Goal: Task Accomplishment & Management: Use online tool/utility

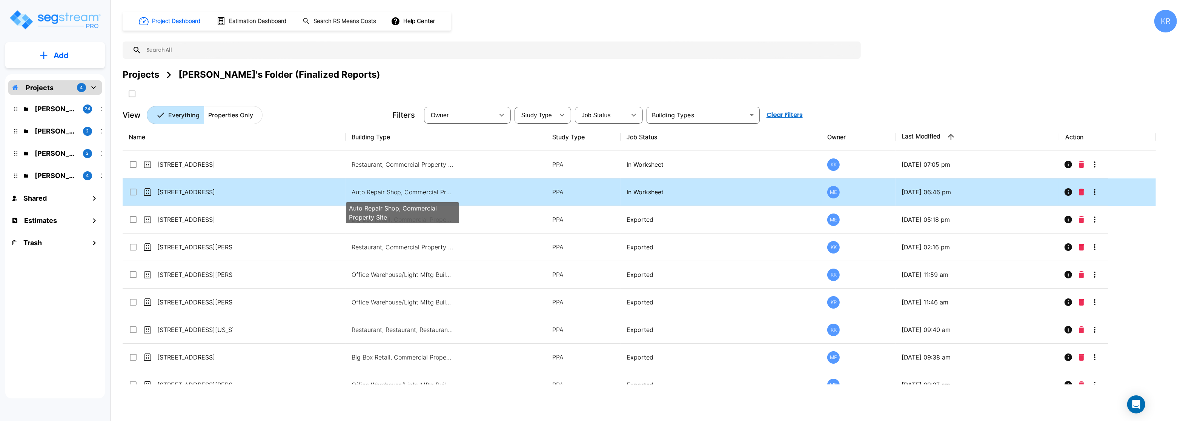
click at [396, 192] on p "Auto Repair Shop, Commercial Property Site" at bounding box center [403, 191] width 102 height 9
checkbox input "true"
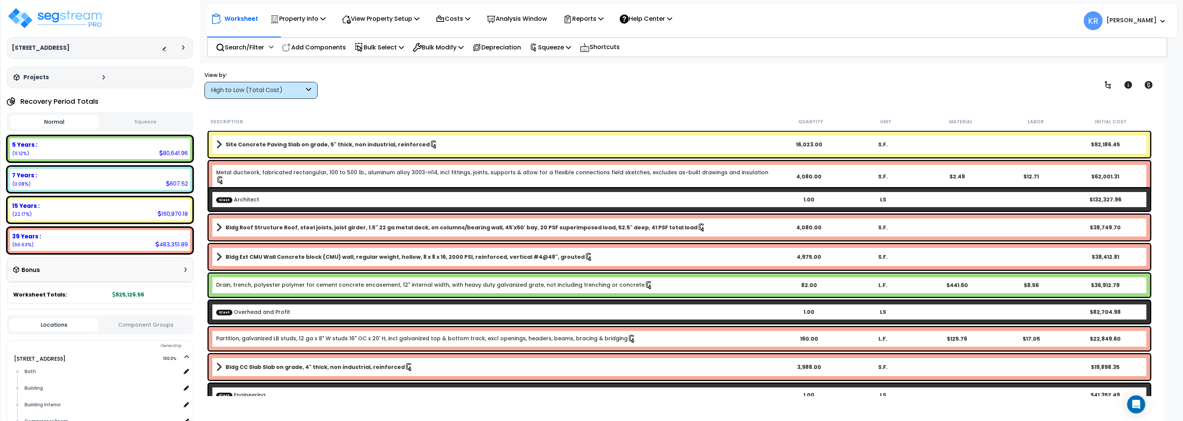
click at [230, 96] on div "High to Low (Total Cost)" at bounding box center [260, 90] width 113 height 17
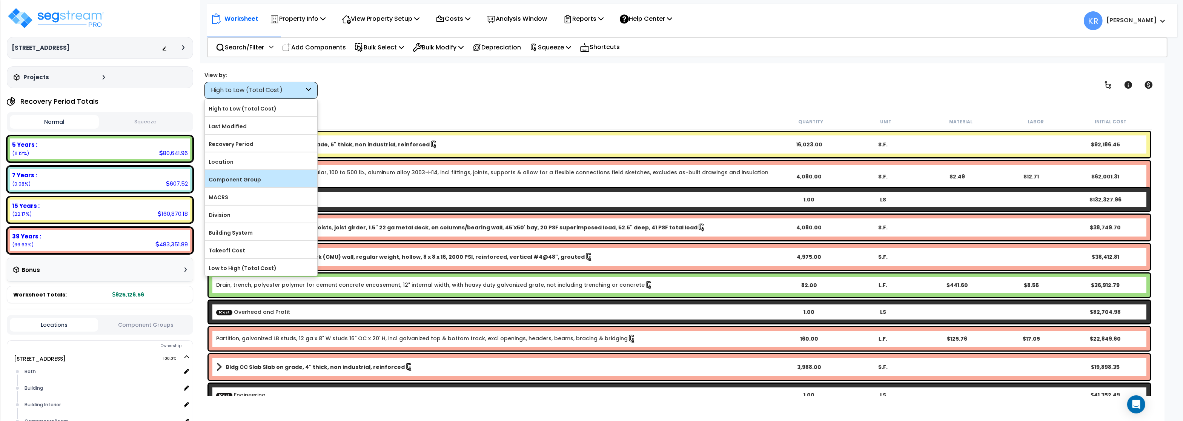
click at [257, 182] on label "Component Group" at bounding box center [261, 179] width 112 height 11
click at [0, 0] on input "Component Group" at bounding box center [0, 0] width 0 height 0
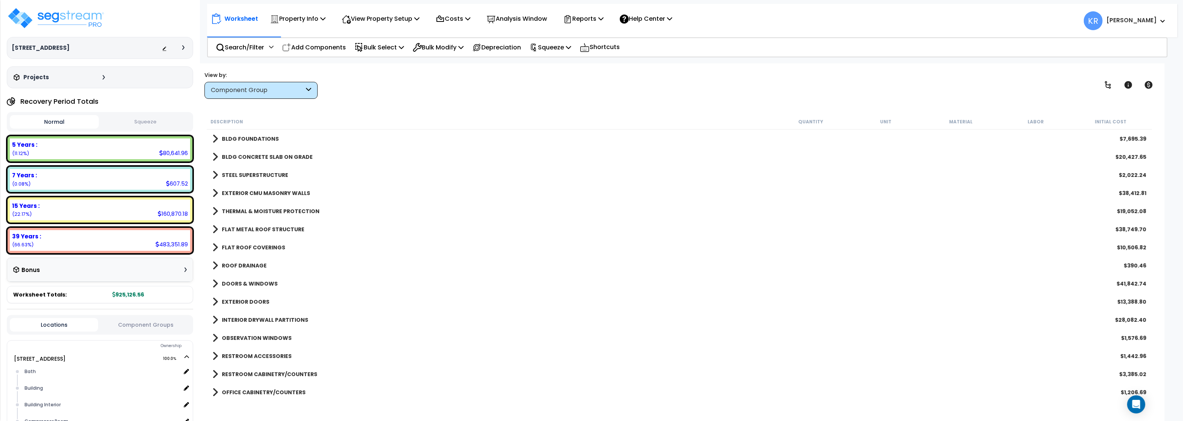
click at [241, 157] on b "BLDG CONCRETE SLAB ON GRADE" at bounding box center [267, 157] width 91 height 8
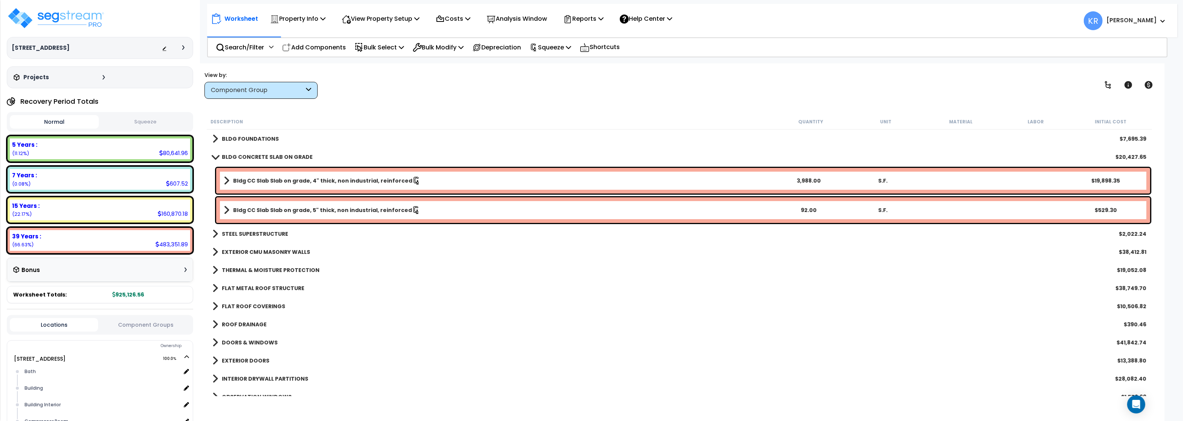
click at [273, 158] on b "BLDG CONCRETE SLAB ON GRADE" at bounding box center [267, 157] width 91 height 8
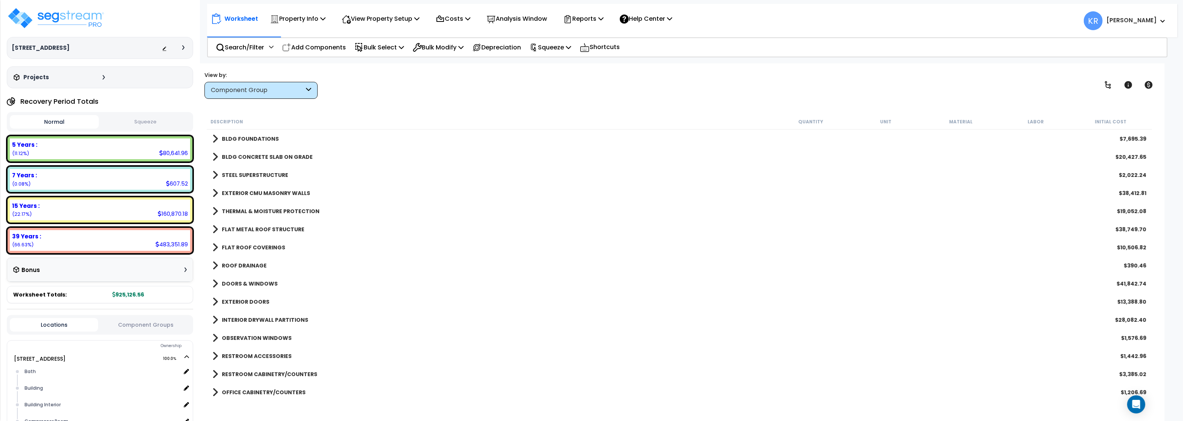
click at [247, 174] on b "STEEL SUPERSTRUCTURE" at bounding box center [255, 175] width 66 height 8
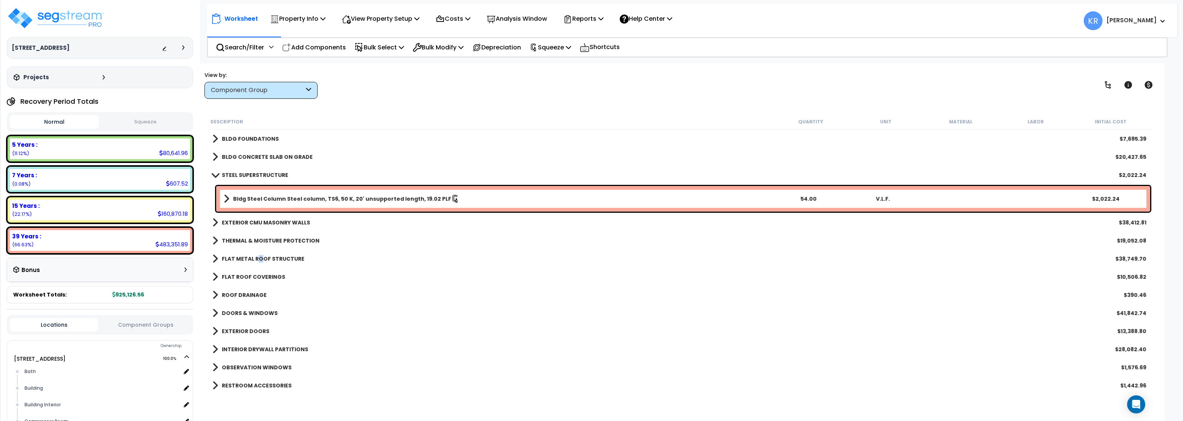
click at [260, 257] on b "FLAT METAL ROOF STRUCTURE" at bounding box center [263, 259] width 83 height 8
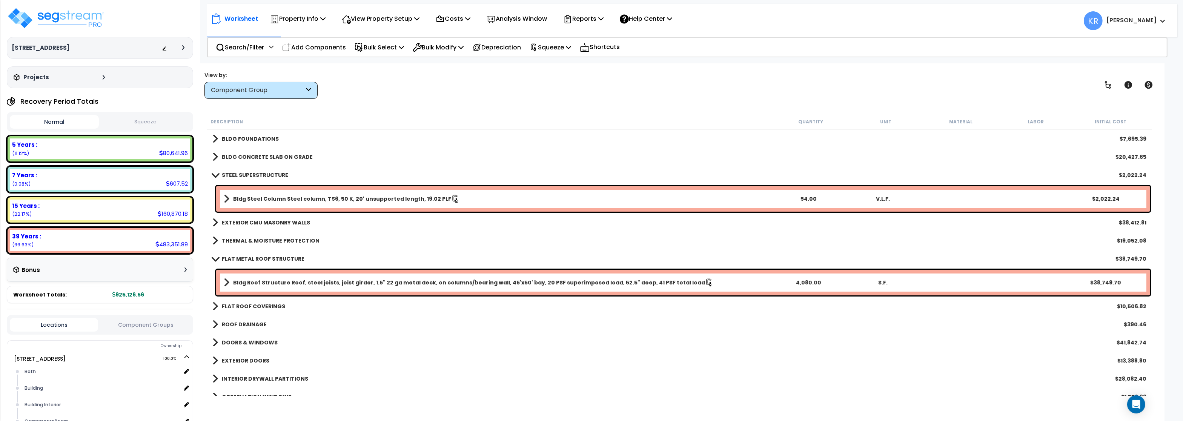
click at [269, 239] on b "THERMAL & MOISTURE PROTECTION" at bounding box center [271, 241] width 98 height 8
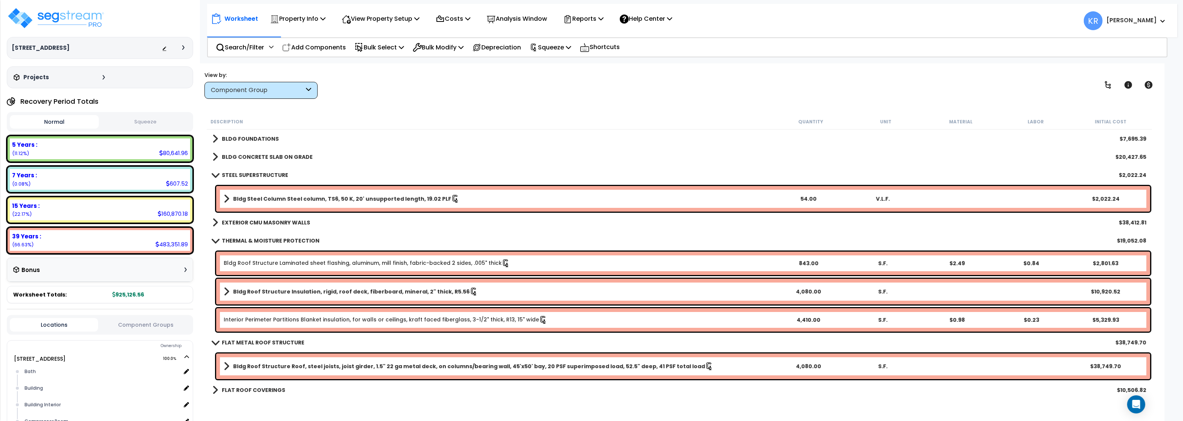
click at [268, 223] on b "EXTERIOR CMU MASONRY WALLS" at bounding box center [266, 223] width 88 height 8
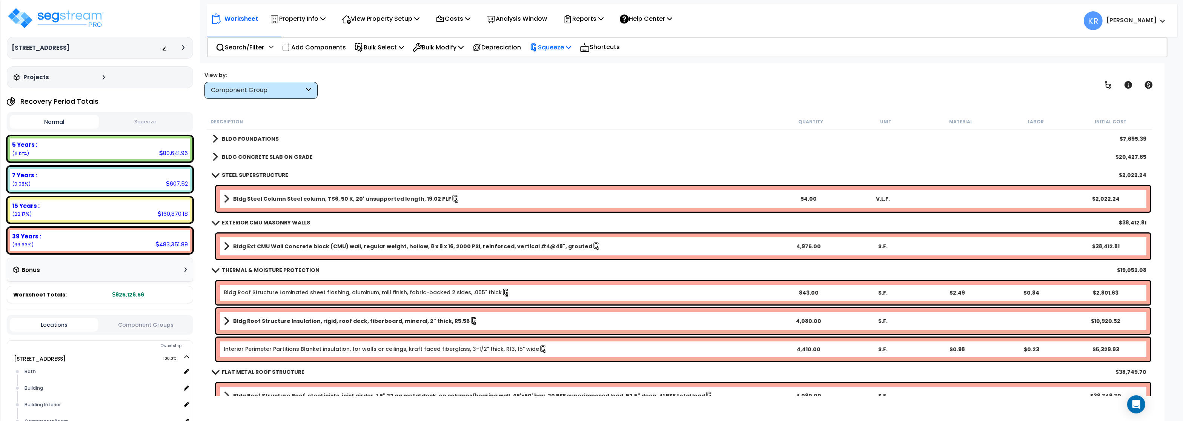
click at [562, 45] on p "Squeeze" at bounding box center [550, 47] width 41 height 10
click at [562, 61] on link "Re-squeeze" at bounding box center [563, 64] width 75 height 15
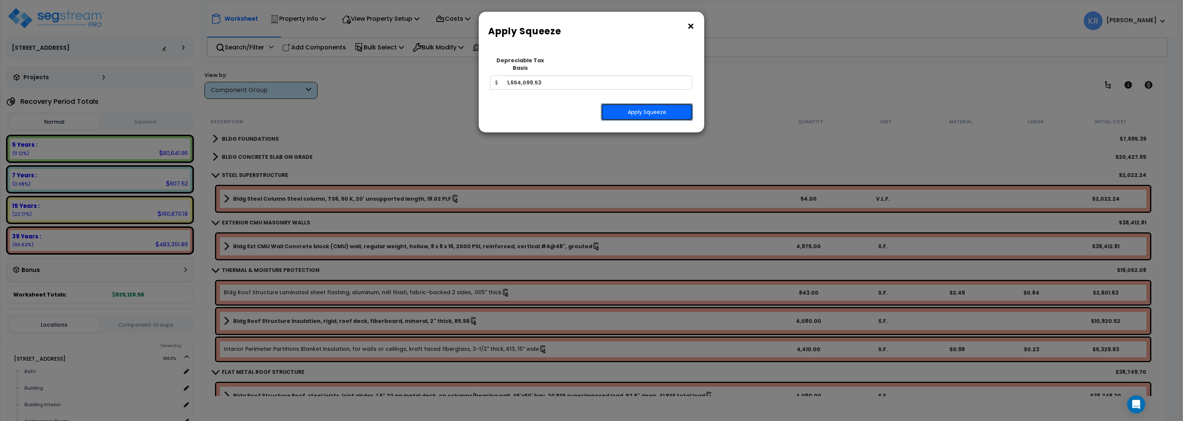
click at [640, 103] on button "Apply Squeeze" at bounding box center [647, 111] width 92 height 17
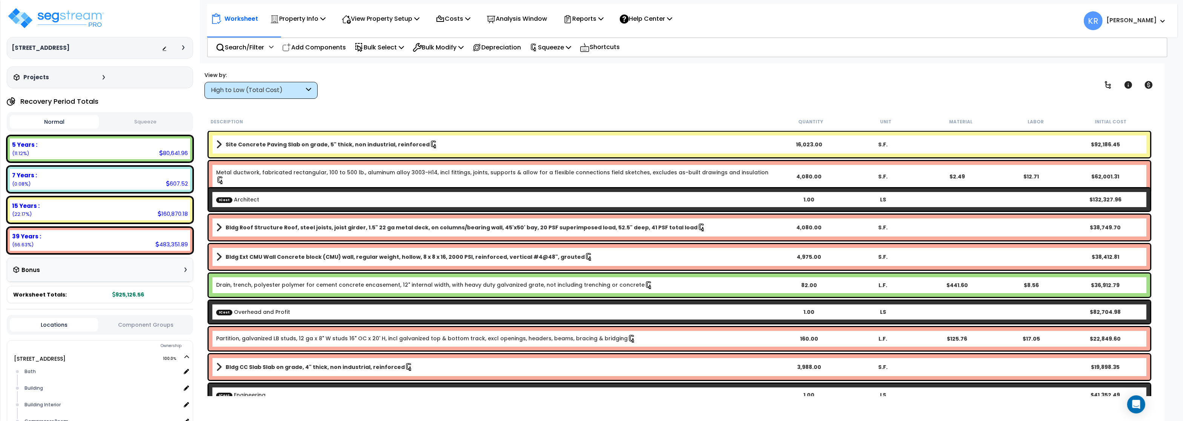
click at [136, 119] on button "Squeeze" at bounding box center [145, 121] width 89 height 13
click at [72, 19] on img at bounding box center [56, 18] width 98 height 23
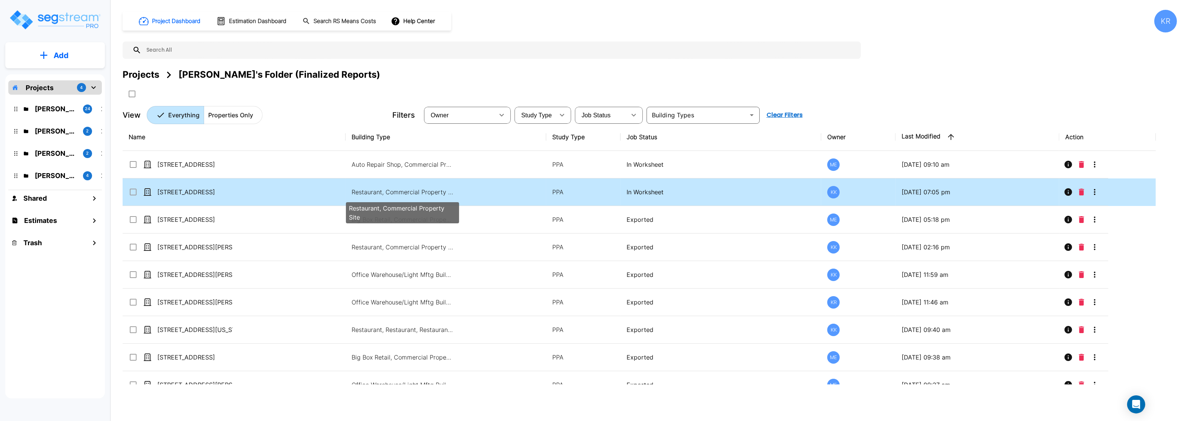
click at [390, 194] on p "Restaurant, Commercial Property Site" at bounding box center [403, 191] width 102 height 9
checkbox input "true"
click at [390, 194] on p "Restaurant, Commercial Property Site" at bounding box center [403, 191] width 102 height 9
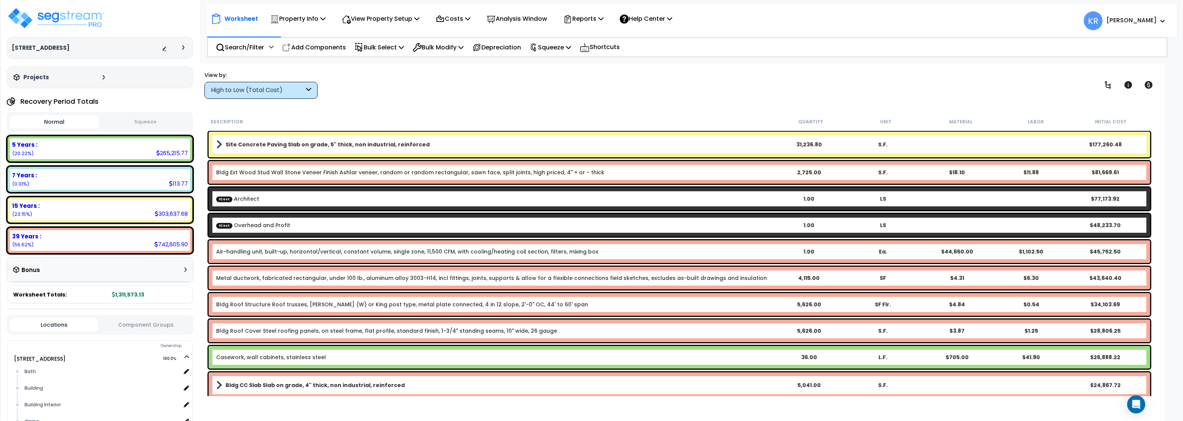
click at [230, 87] on div "High to Low (Total Cost)" at bounding box center [257, 90] width 93 height 9
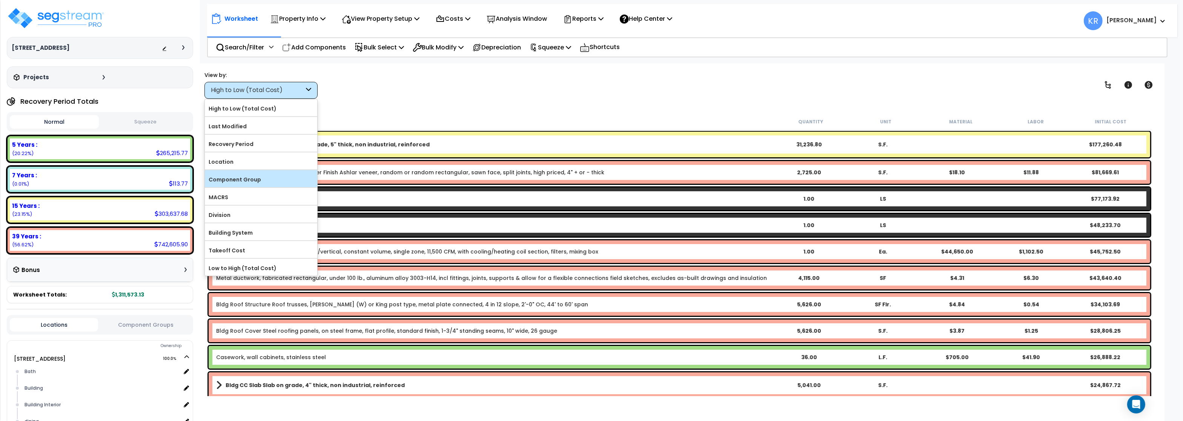
click at [233, 181] on label "Component Group" at bounding box center [261, 179] width 112 height 11
click at [0, 0] on input "Component Group" at bounding box center [0, 0] width 0 height 0
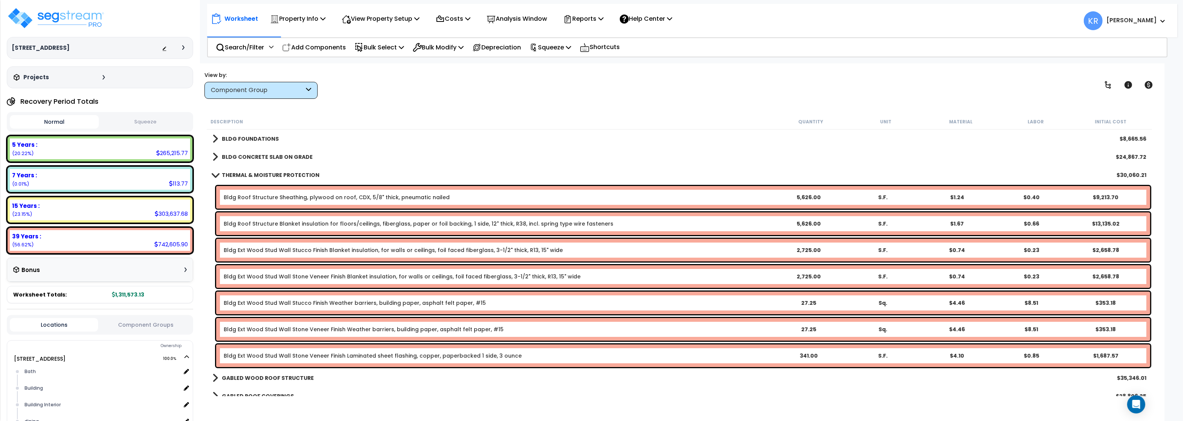
click at [235, 176] on b "THERMAL & MOISTURE PROTECTION" at bounding box center [271, 175] width 98 height 8
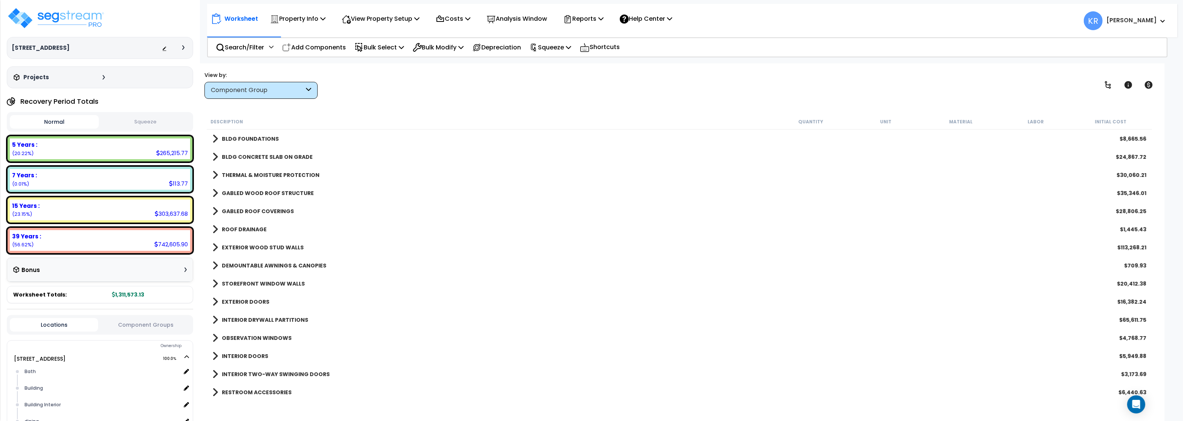
click at [240, 190] on b "GABLED WOOD ROOF STRUCTURE" at bounding box center [268, 193] width 92 height 8
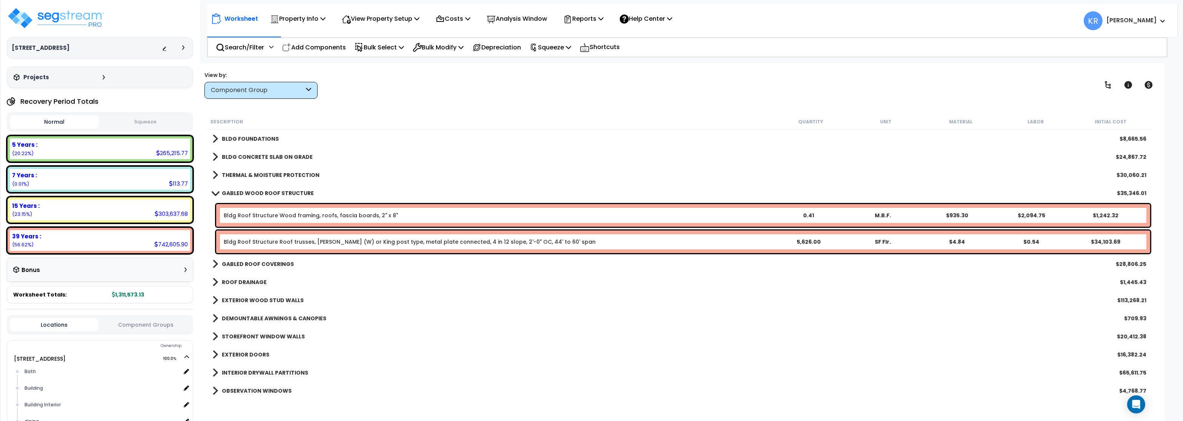
click at [240, 190] on b "GABLED WOOD ROOF STRUCTURE" at bounding box center [268, 193] width 92 height 8
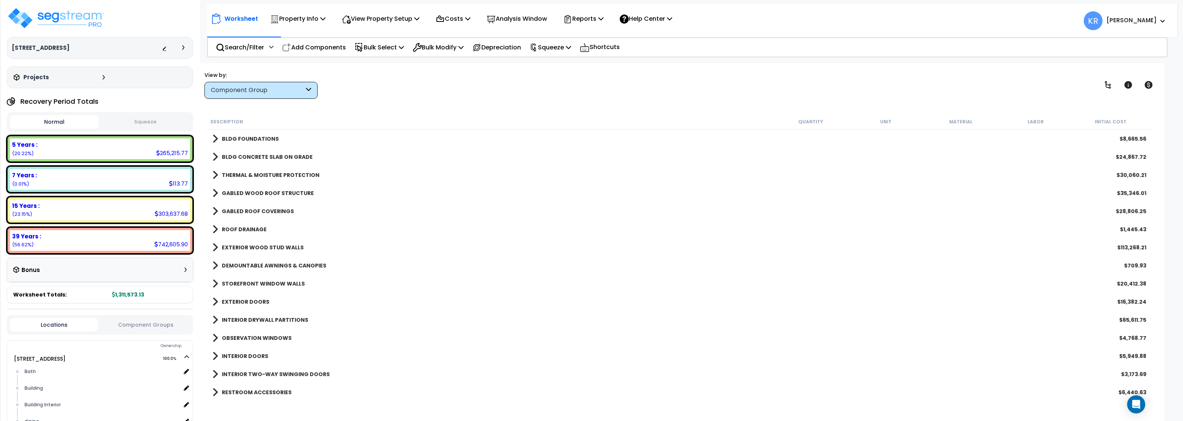
click at [250, 206] on link "GABLED ROOF COVERINGS" at bounding box center [252, 211] width 81 height 11
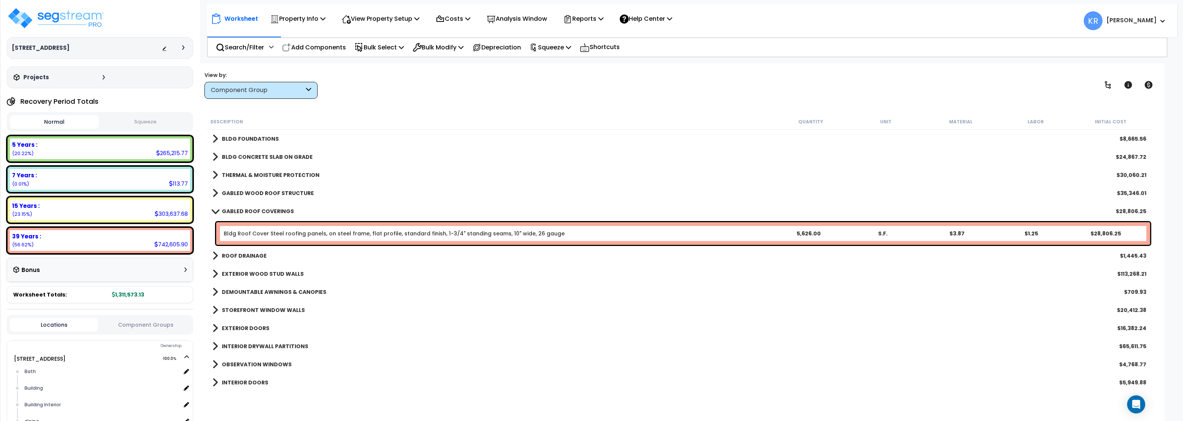
click at [249, 210] on b "GABLED ROOF COVERINGS" at bounding box center [258, 211] width 72 height 8
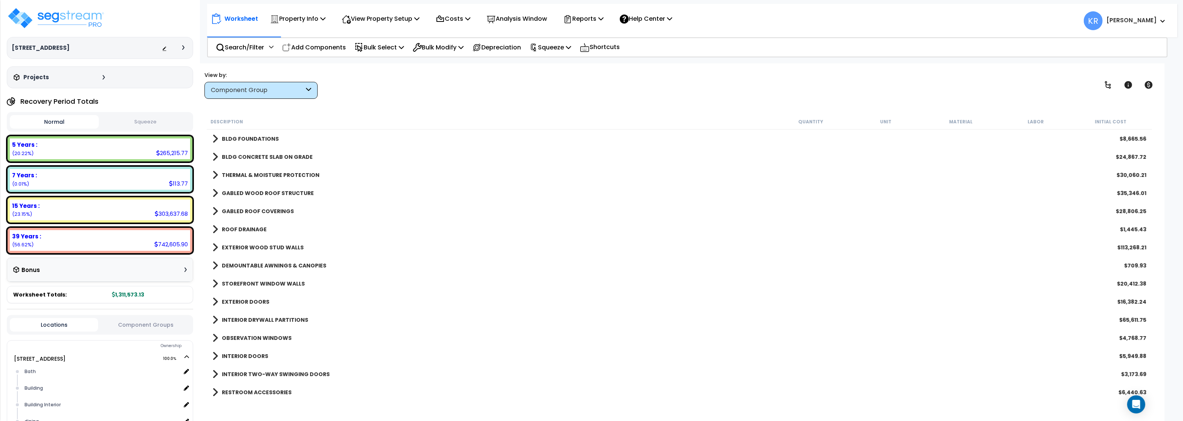
click at [250, 175] on b "THERMAL & MOISTURE PROTECTION" at bounding box center [271, 175] width 98 height 8
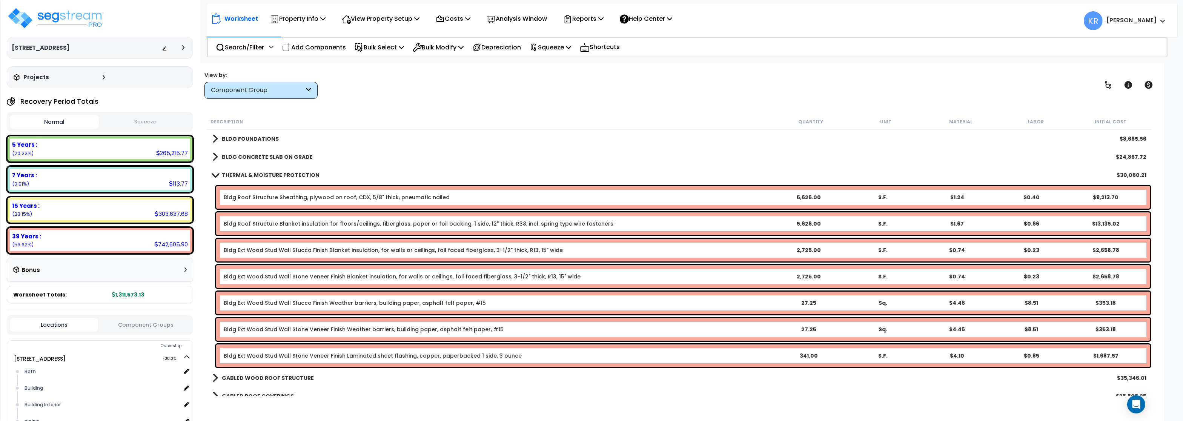
click at [250, 175] on b "THERMAL & MOISTURE PROTECTION" at bounding box center [271, 175] width 98 height 8
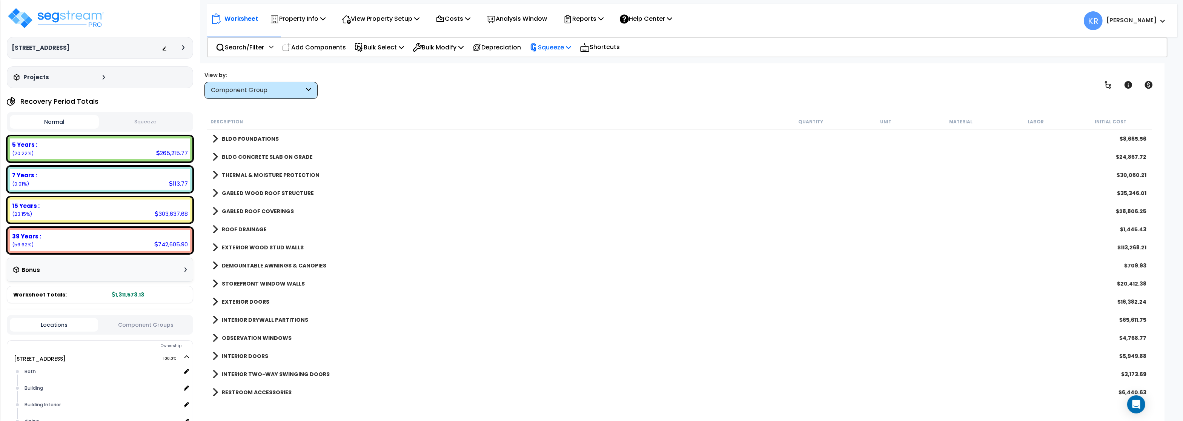
click at [538, 49] on icon at bounding box center [534, 47] width 8 height 8
click at [545, 64] on link "Squeeze" at bounding box center [563, 64] width 75 height 15
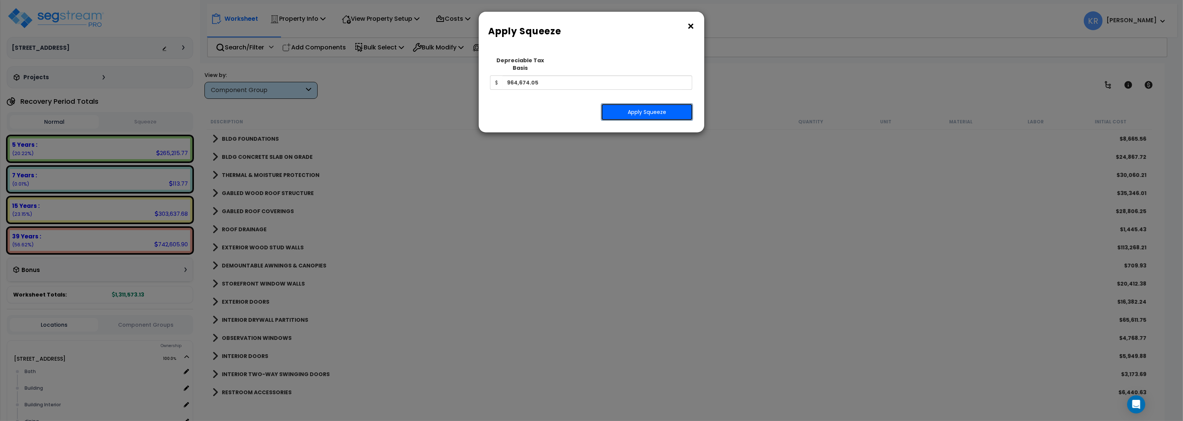
click at [630, 104] on button "Apply Squeeze" at bounding box center [647, 111] width 92 height 17
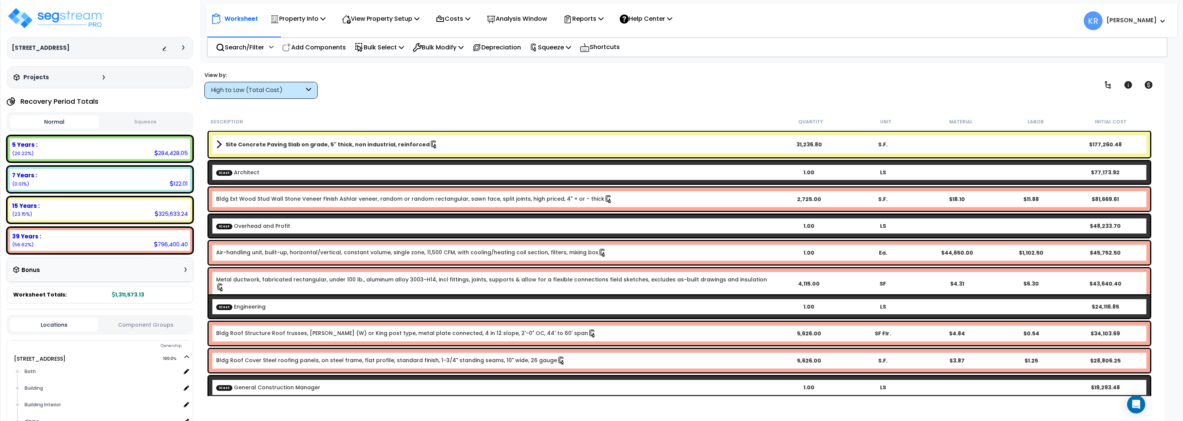
click at [139, 121] on button "Squeeze" at bounding box center [145, 121] width 89 height 13
click at [251, 88] on div "High to Low (Total Cost)" at bounding box center [257, 90] width 93 height 9
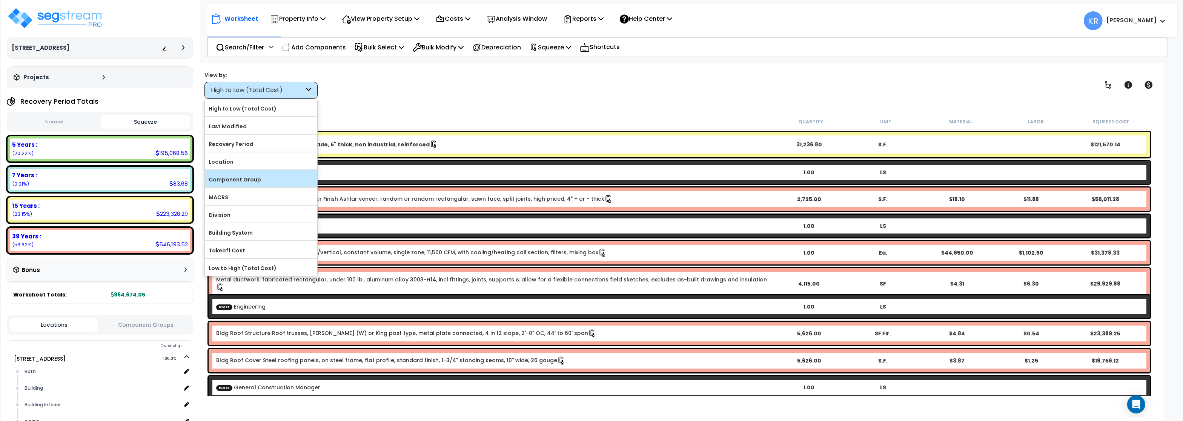
click at [243, 181] on label "Component Group" at bounding box center [261, 179] width 112 height 11
click at [0, 0] on input "Component Group" at bounding box center [0, 0] width 0 height 0
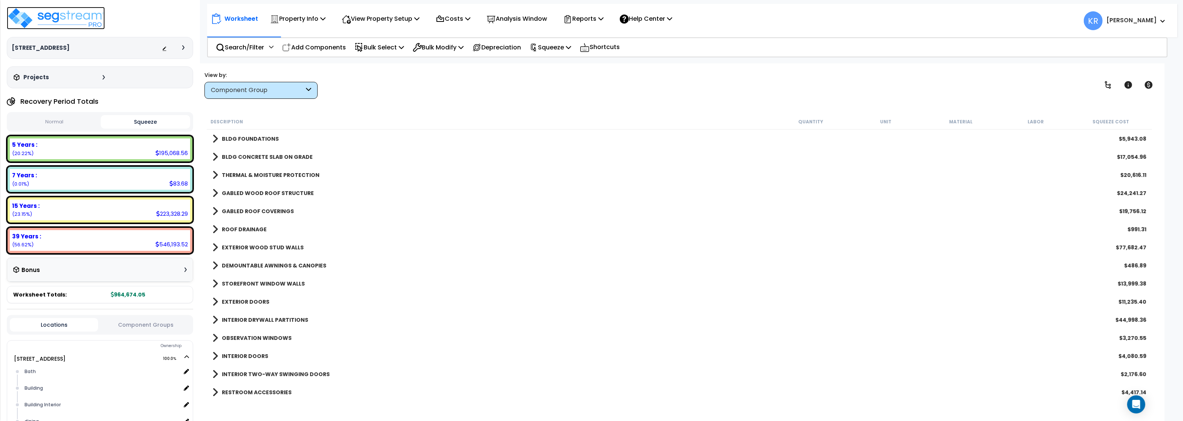
click at [64, 20] on img at bounding box center [56, 18] width 98 height 23
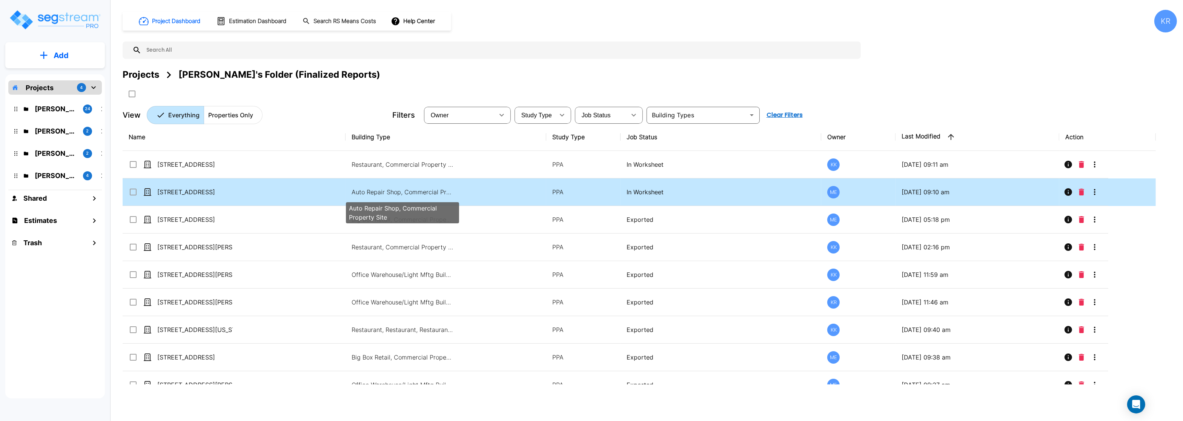
click at [364, 192] on p "Auto Repair Shop, Commercial Property Site" at bounding box center [403, 191] width 102 height 9
checkbox input "false"
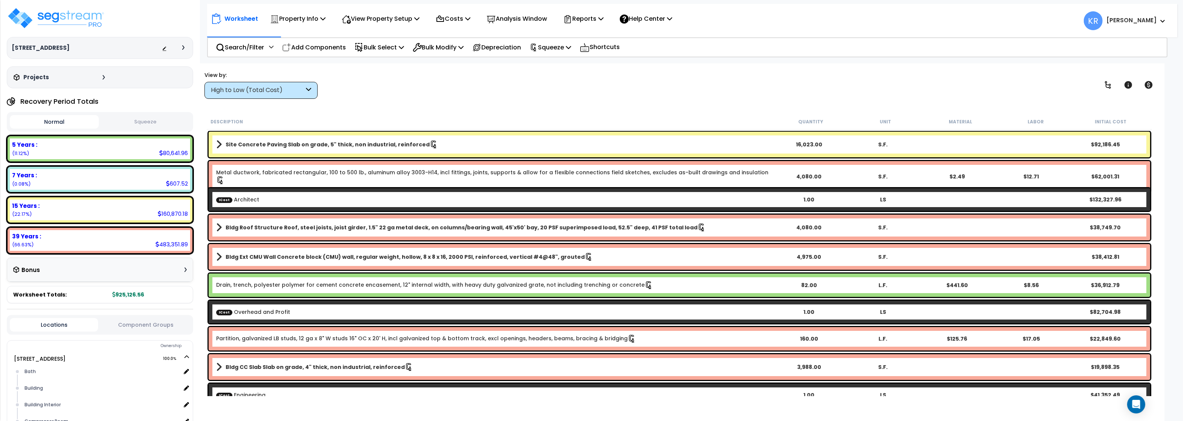
click at [239, 93] on div "High to Low (Total Cost)" at bounding box center [257, 90] width 93 height 9
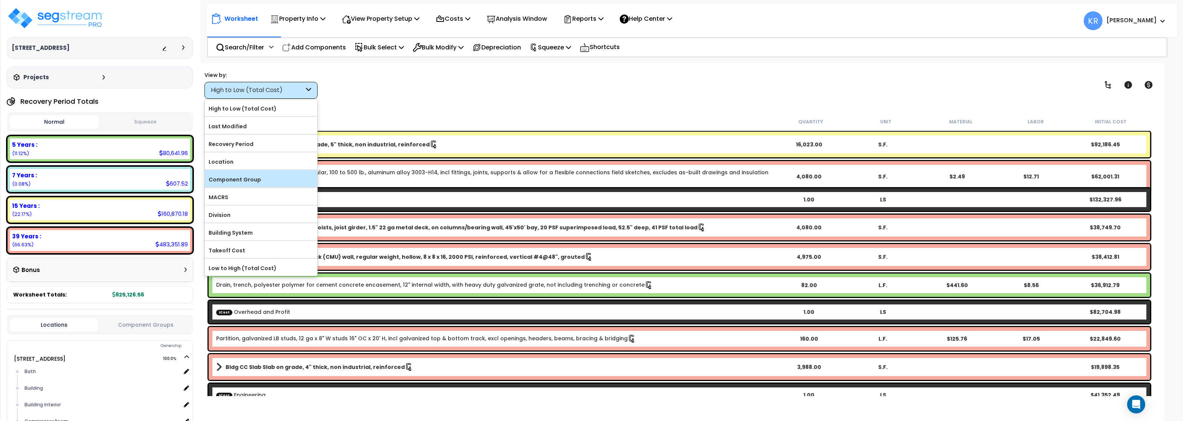
click at [235, 178] on label "Component Group" at bounding box center [261, 179] width 112 height 11
click at [0, 0] on input "Component Group" at bounding box center [0, 0] width 0 height 0
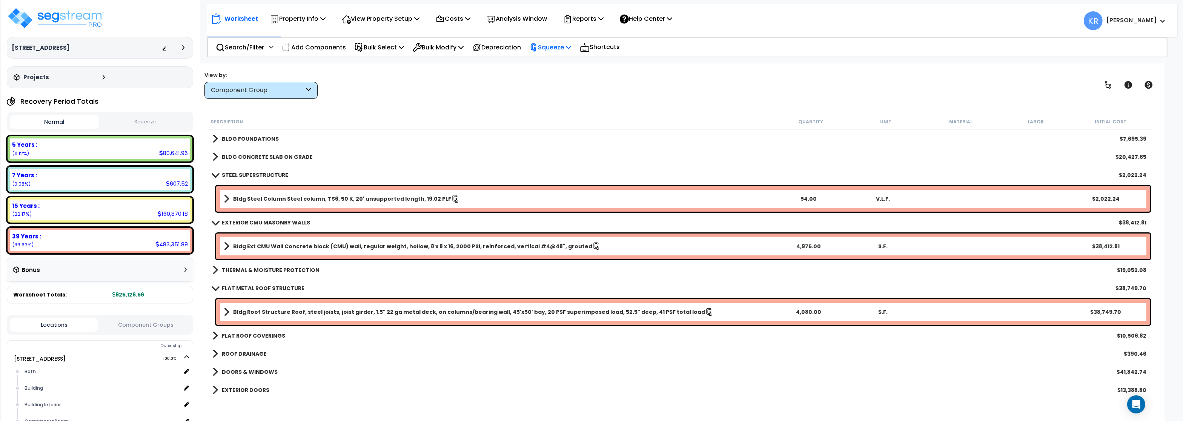
click at [548, 47] on p "Squeeze" at bounding box center [550, 47] width 41 height 10
click at [551, 83] on link "Reset Squeeze" at bounding box center [563, 79] width 75 height 15
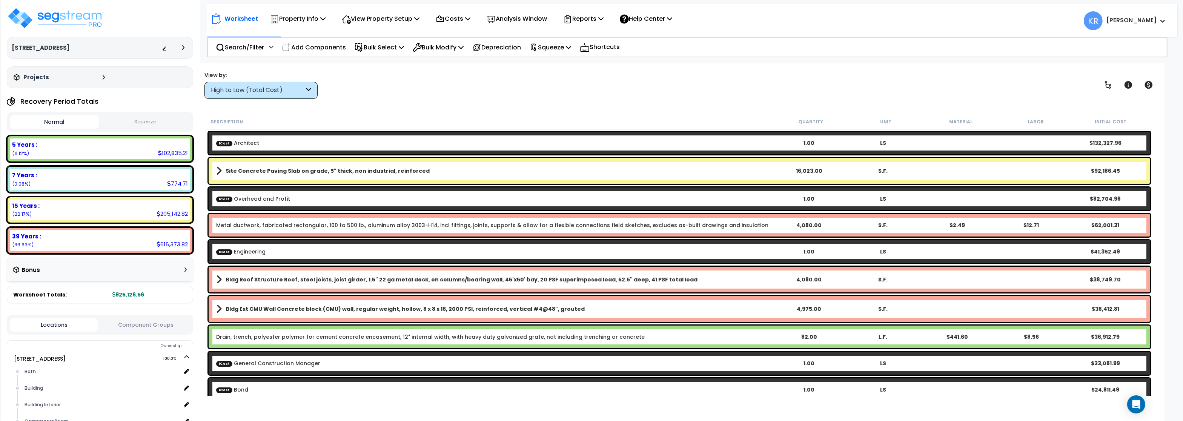
click at [255, 92] on div "High to Low (Total Cost)" at bounding box center [257, 90] width 93 height 9
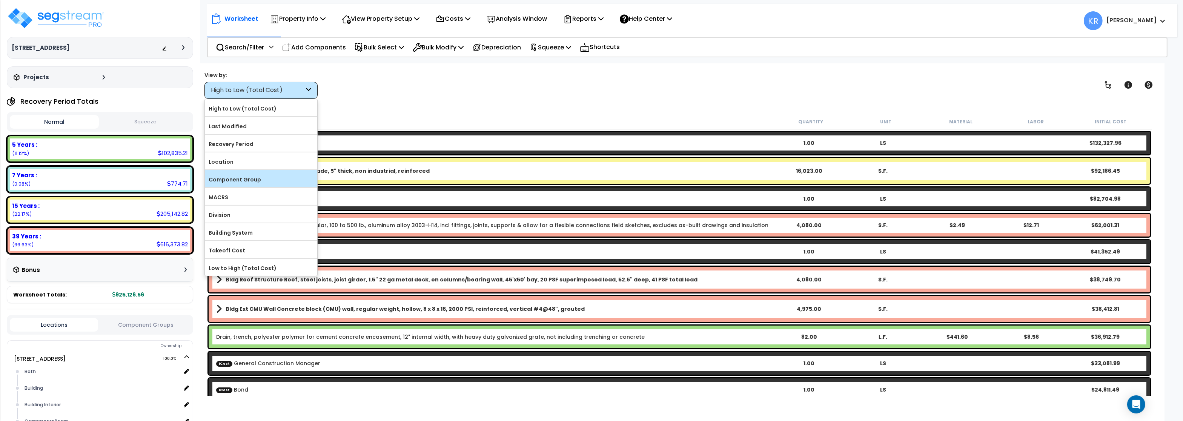
click at [243, 178] on label "Component Group" at bounding box center [261, 179] width 112 height 11
click at [0, 0] on input "Component Group" at bounding box center [0, 0] width 0 height 0
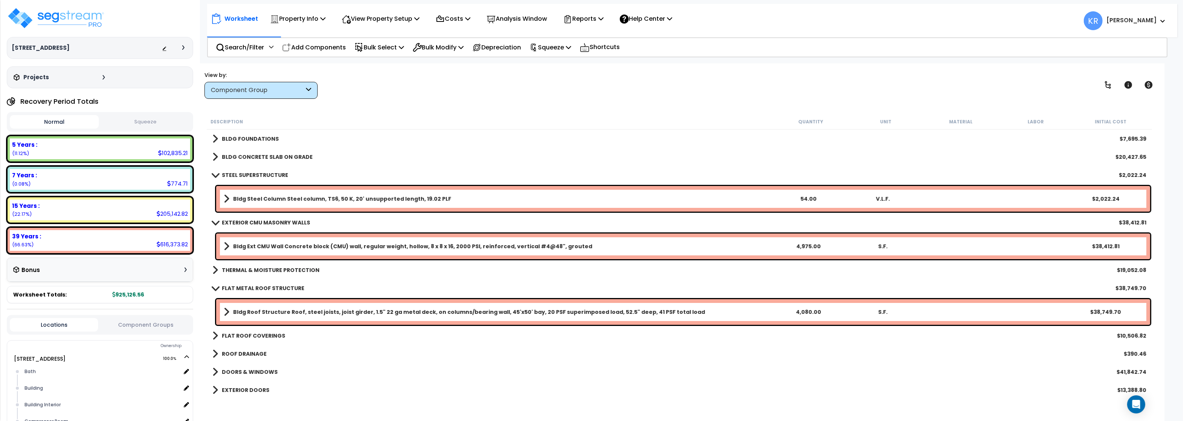
click at [264, 195] on b "Bldg Steel Column Steel column, TS6, 50 K, 20' unsupported length, 19.02 PLF" at bounding box center [342, 199] width 218 height 8
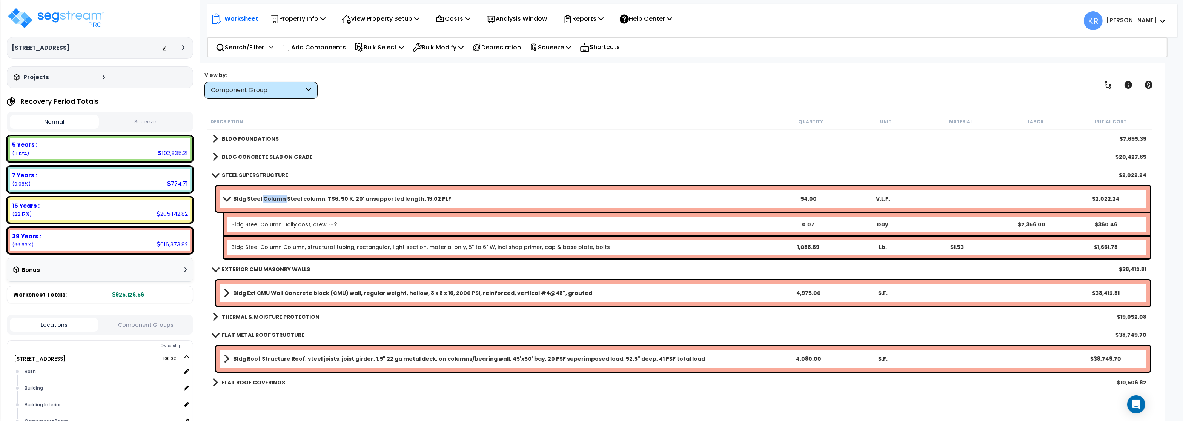
click at [264, 195] on b "Bldg Steel Column Steel column, TS6, 50 K, 20' unsupported length, 19.02 PLF" at bounding box center [342, 199] width 218 height 8
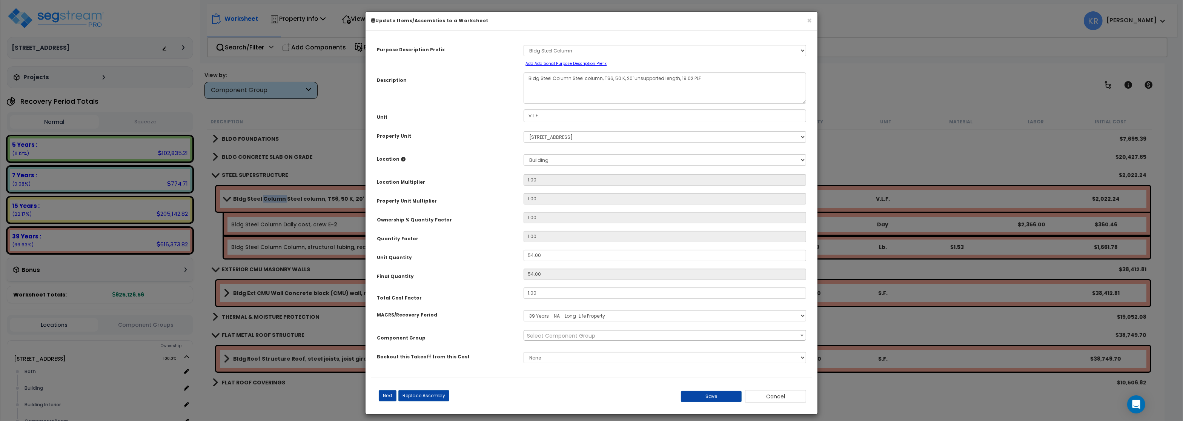
select select "56844"
click at [539, 294] on input "1.00" at bounding box center [665, 292] width 283 height 11
click at [709, 399] on button "Save" at bounding box center [711, 396] width 61 height 11
type input "2.00"
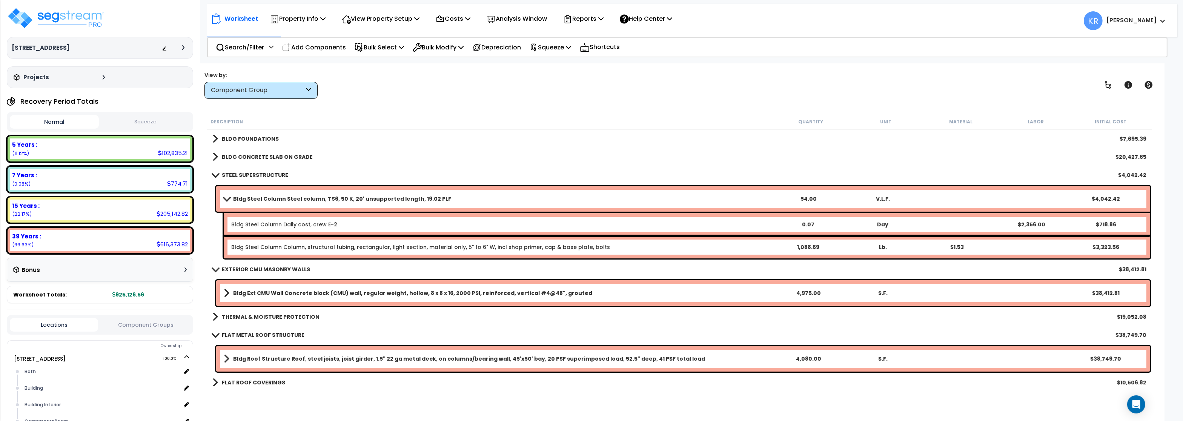
click at [232, 174] on b "STEEL SUPERSTRUCTURE" at bounding box center [255, 175] width 66 height 8
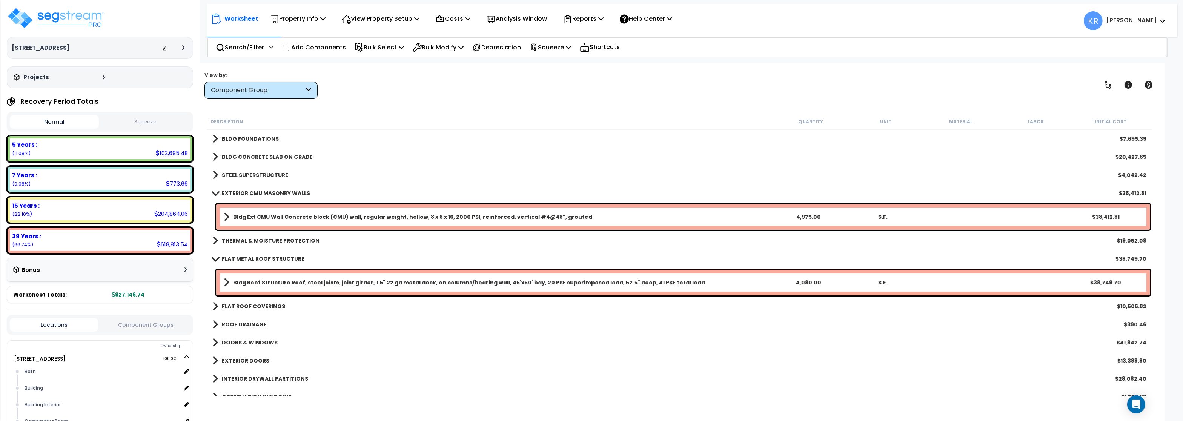
click at [275, 218] on b "Bldg Ext CMU Wall Concrete block (CMU) wall, regular weight, hollow, 8 x 8 x 16…" at bounding box center [412, 217] width 359 height 8
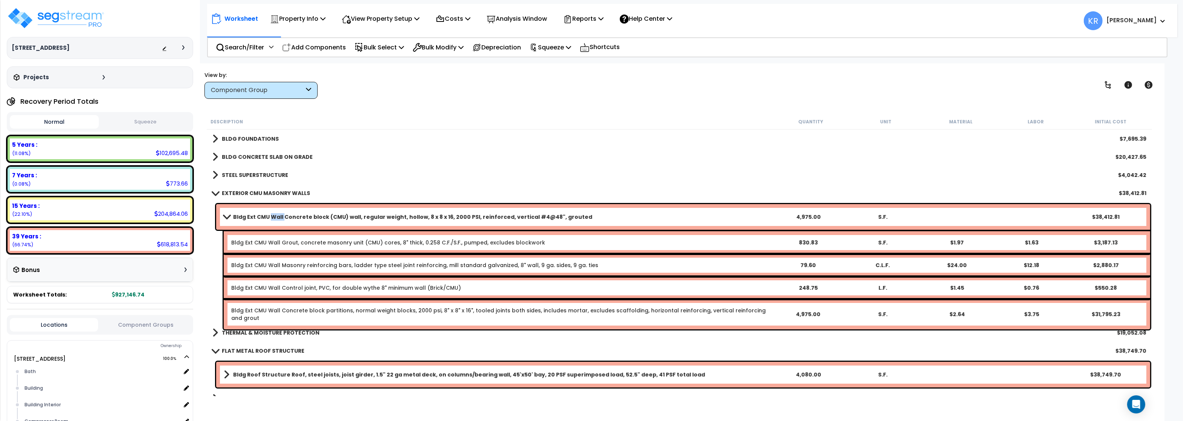
click at [275, 218] on b "Bldg Ext CMU Wall Concrete block (CMU) wall, regular weight, hollow, 8 x 8 x 16…" at bounding box center [412, 217] width 359 height 8
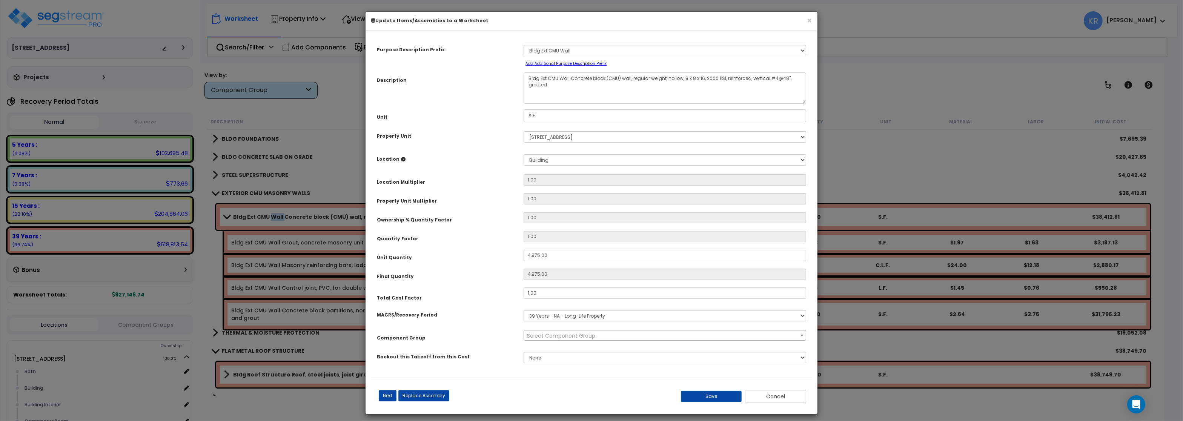
select select "56857"
drag, startPoint x: 540, startPoint y: 294, endPoint x: 453, endPoint y: 285, distance: 87.3
click at [524, 287] on input "1.00" at bounding box center [665, 292] width 283 height 11
drag, startPoint x: 547, startPoint y: 295, endPoint x: 436, endPoint y: 286, distance: 111.7
click at [524, 287] on input ".2" at bounding box center [665, 292] width 283 height 11
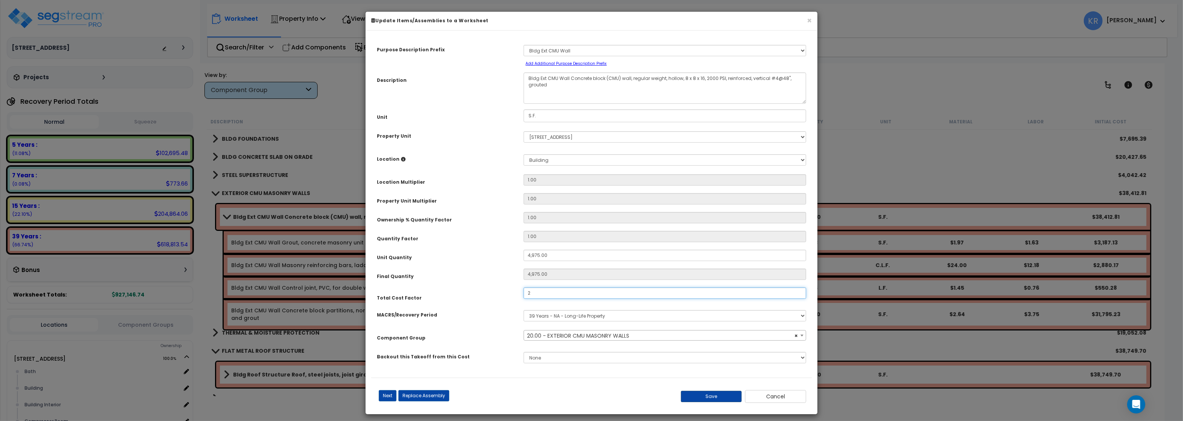
type input "2"
click at [702, 398] on button "Save" at bounding box center [711, 396] width 61 height 11
type input "4975.00"
type input "2.00"
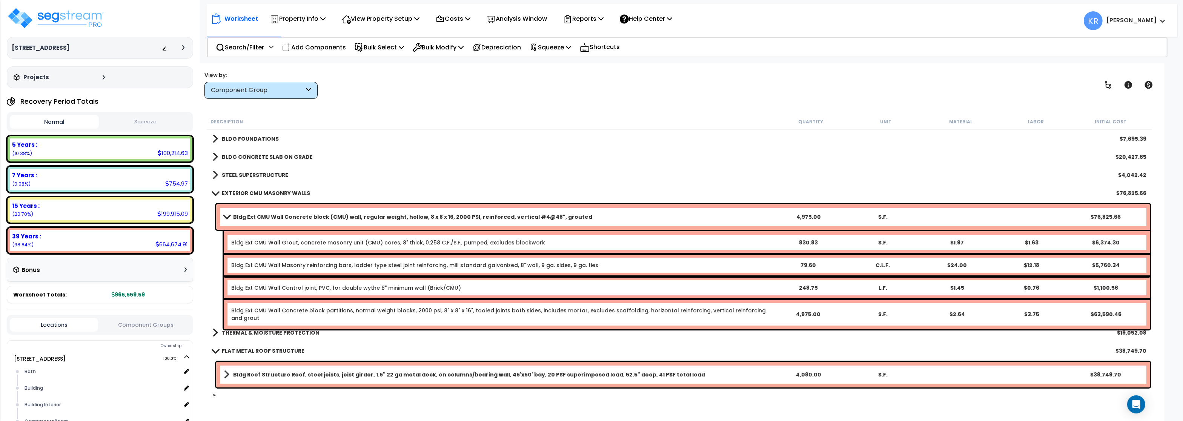
click at [225, 197] on link "EXTERIOR CMU MASONRY WALLS" at bounding box center [261, 193] width 98 height 11
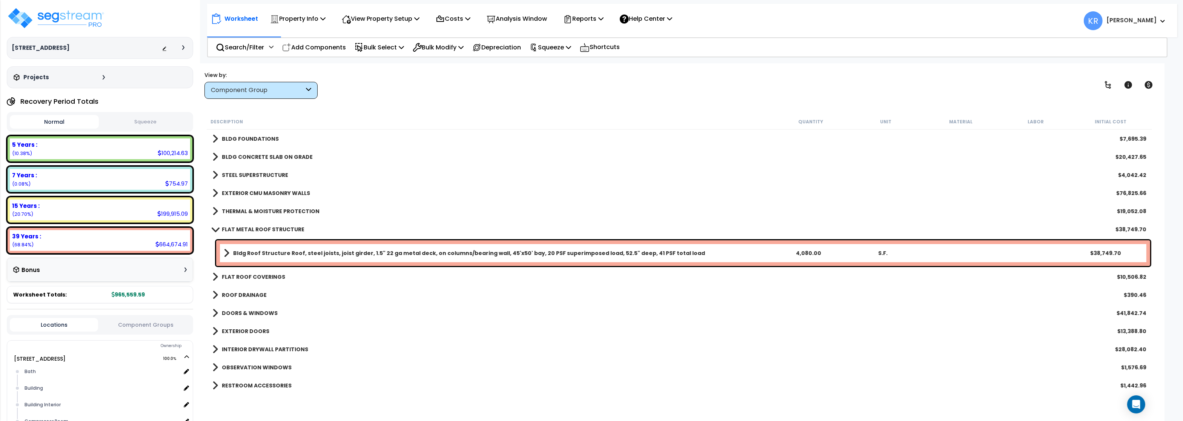
click at [238, 157] on b "BLDG CONCRETE SLAB ON GRADE" at bounding box center [267, 157] width 91 height 8
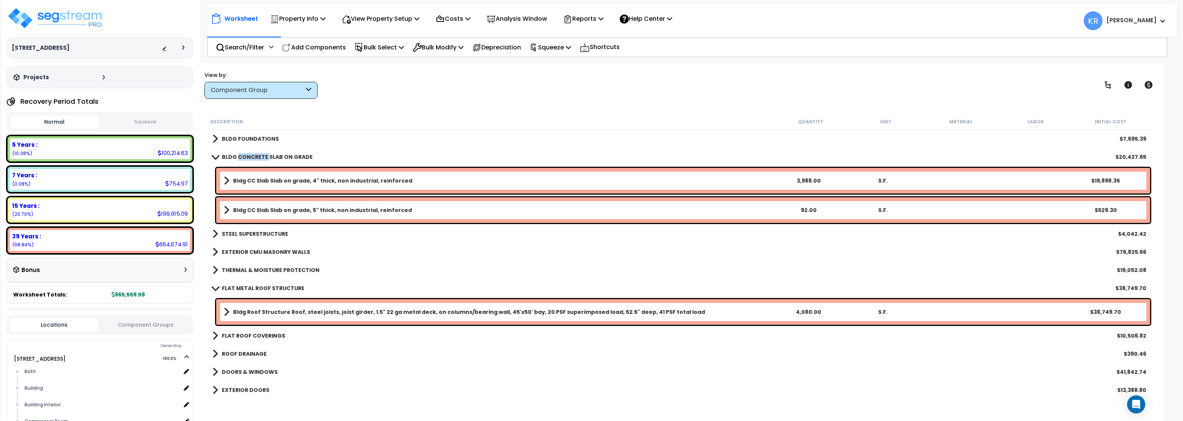
click at [238, 157] on b "BLDG CONCRETE SLAB ON GRADE" at bounding box center [267, 157] width 91 height 8
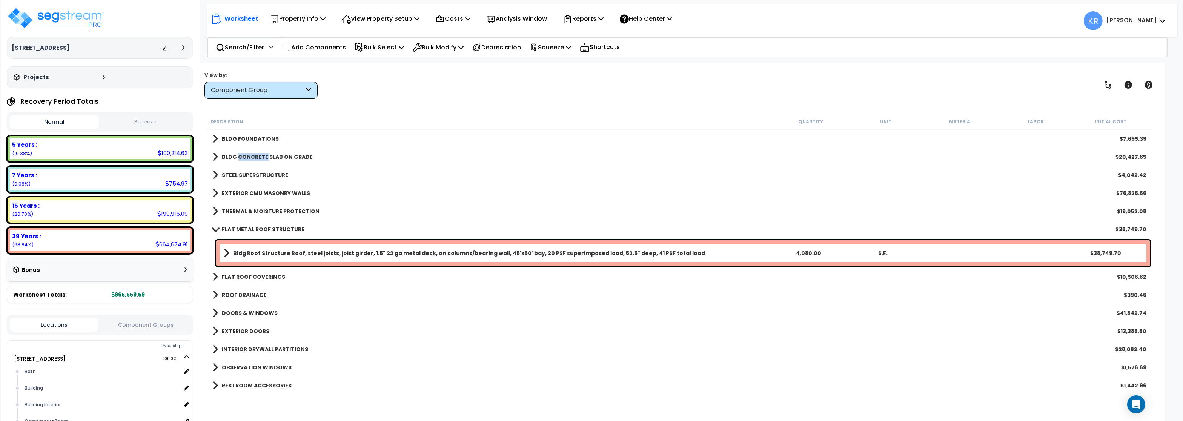
click at [215, 154] on span at bounding box center [215, 157] width 6 height 11
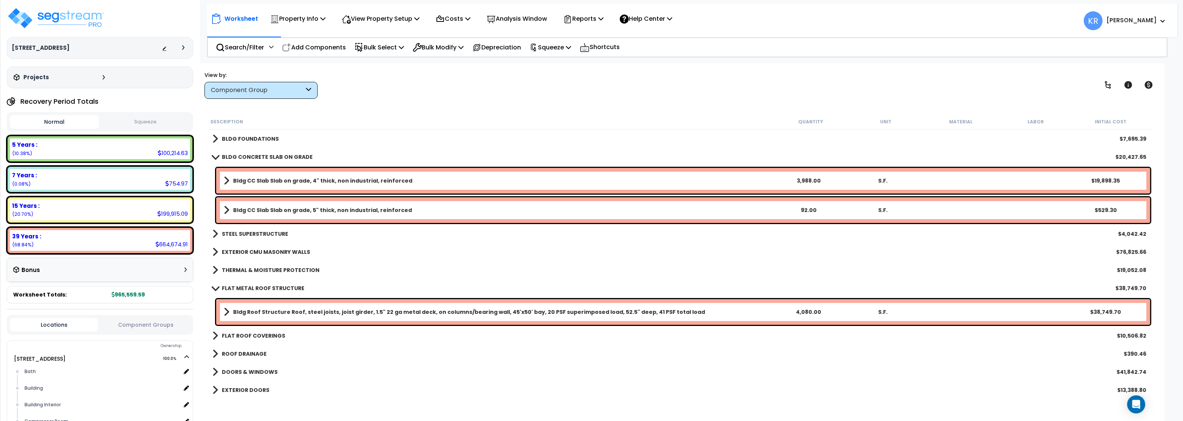
click at [215, 154] on link "BLDG CONCRETE SLAB ON GRADE" at bounding box center [262, 157] width 100 height 11
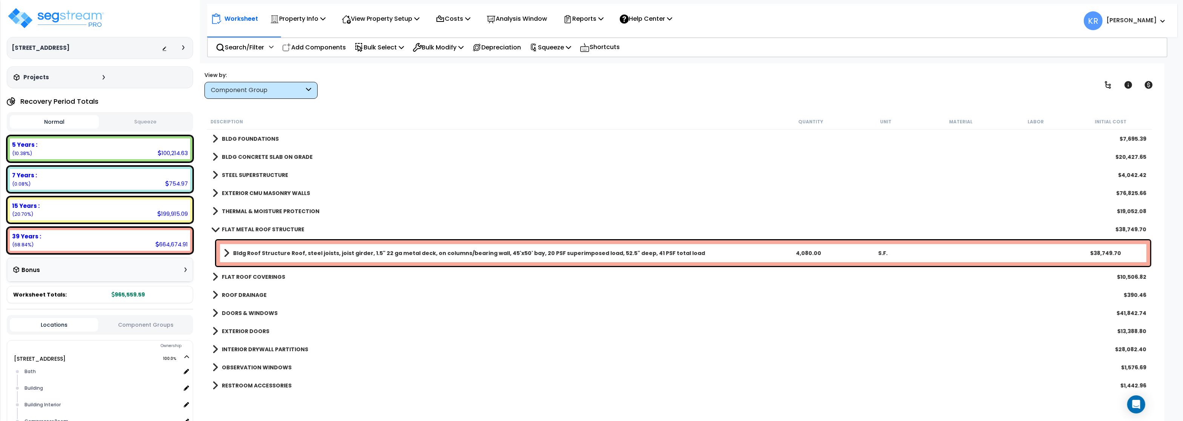
click at [215, 154] on span at bounding box center [215, 157] width 6 height 11
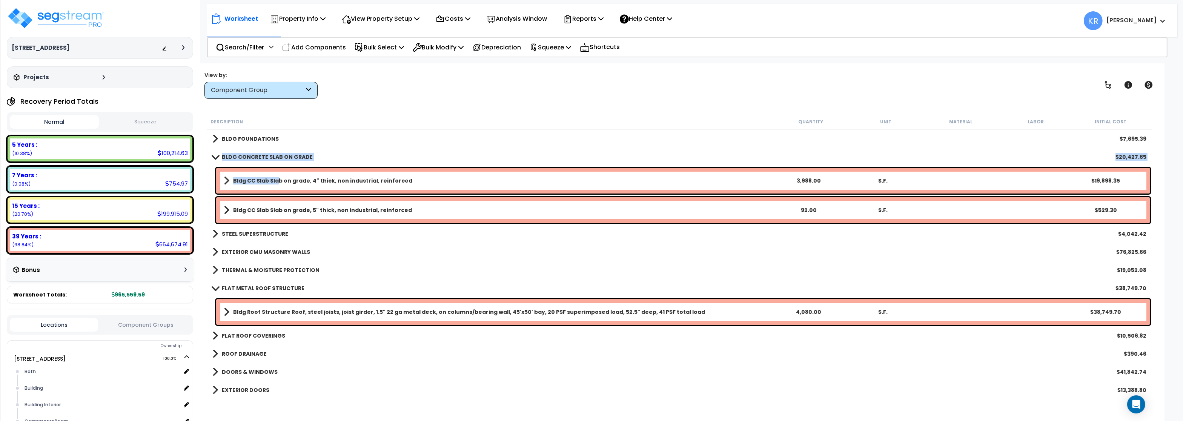
click at [277, 178] on b "Bldg CC Slab Slab on grade, 4" thick, non industrial, reinforced" at bounding box center [322, 181] width 179 height 8
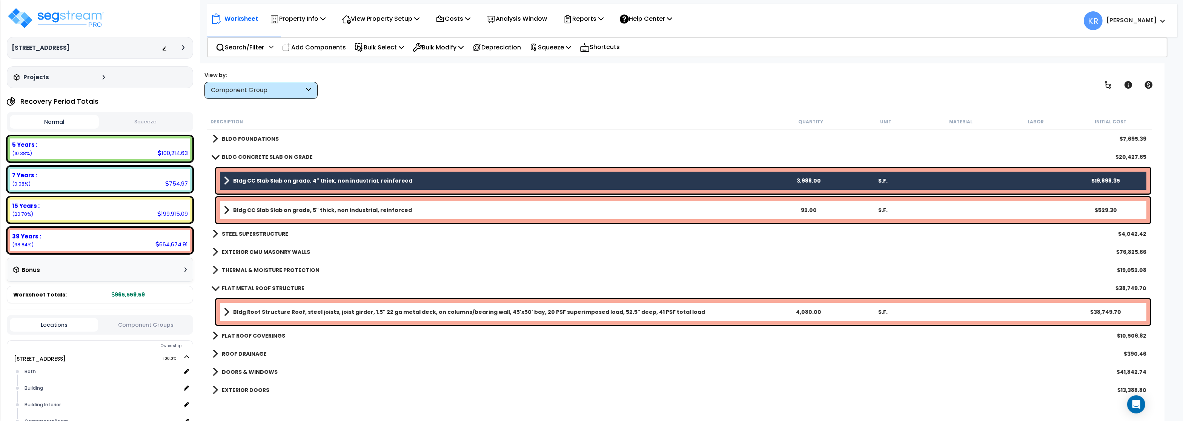
click at [276, 206] on link "Bldg CC Slab Slab on grade, 5" thick, non industrial, reinforced" at bounding box center [497, 210] width 547 height 11
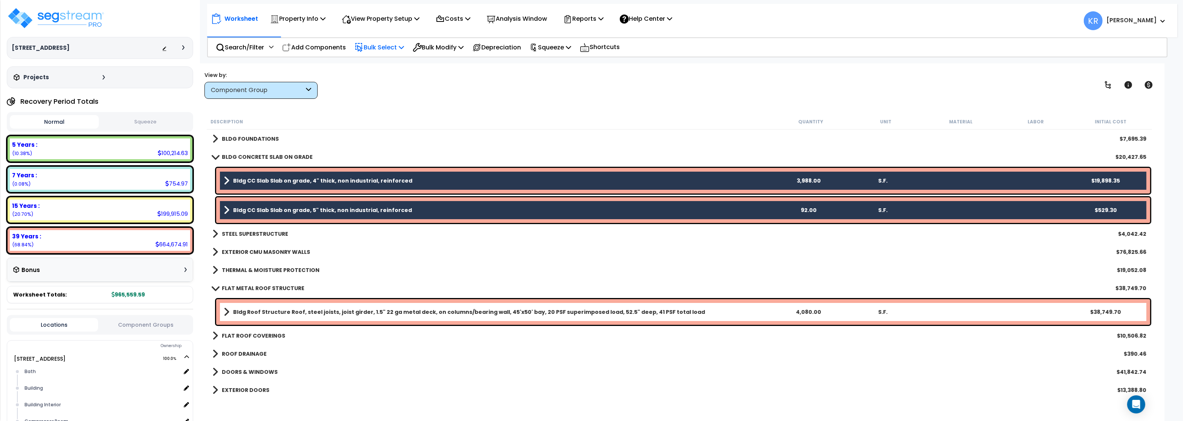
click at [393, 47] on p "Bulk Select" at bounding box center [379, 47] width 49 height 10
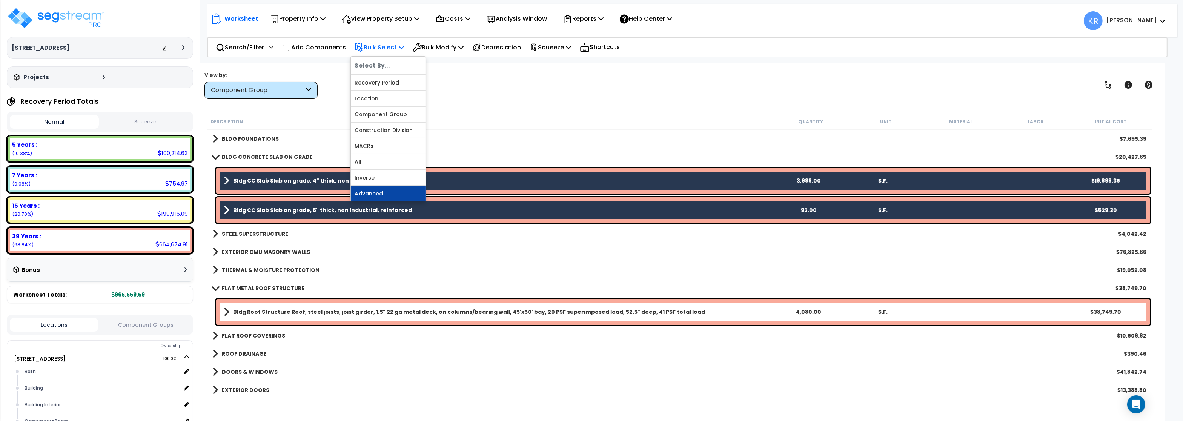
click at [378, 197] on link "Advanced" at bounding box center [388, 193] width 75 height 15
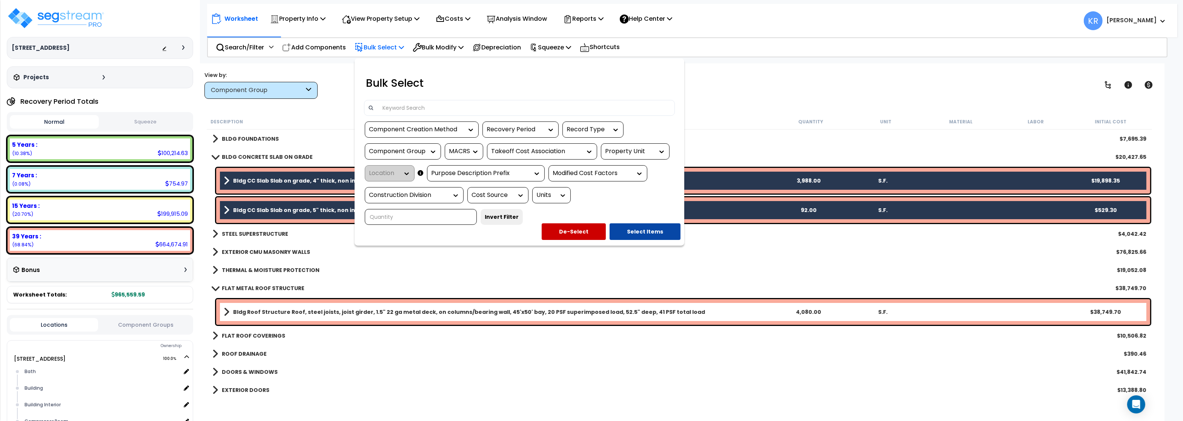
click at [733, 111] on div at bounding box center [591, 210] width 1183 height 421
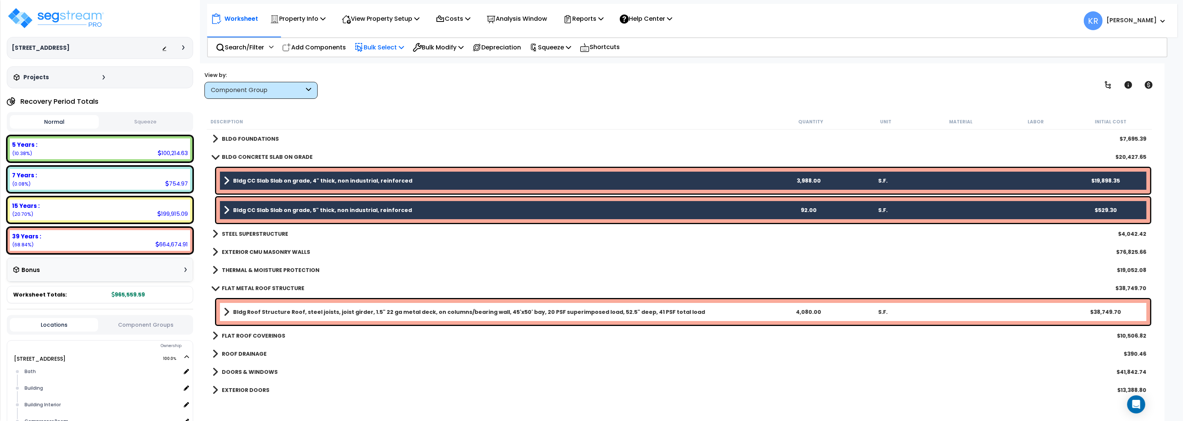
click at [405, 128] on div "Description Quantity Unit Material Labor Initial Cost" at bounding box center [679, 122] width 945 height 16
click at [392, 264] on div "THERMAL & MOISTURE PROTECTION $19,052.08" at bounding box center [679, 270] width 941 height 18
click at [256, 178] on b "Bldg CC Slab Slab on grade, 4" thick, non industrial, reinforced" at bounding box center [322, 181] width 179 height 8
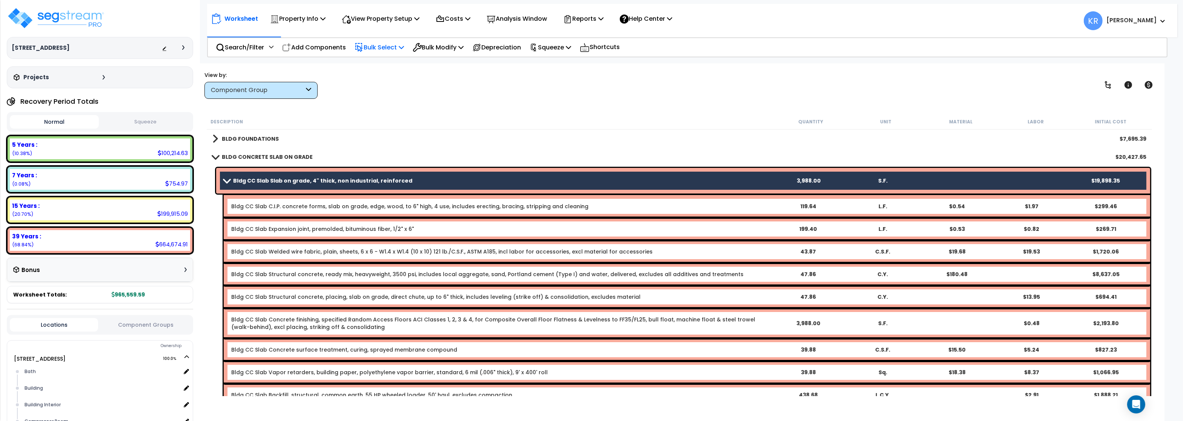
click at [256, 178] on b "Bldg CC Slab Slab on grade, 4" thick, non industrial, reinforced" at bounding box center [322, 181] width 179 height 8
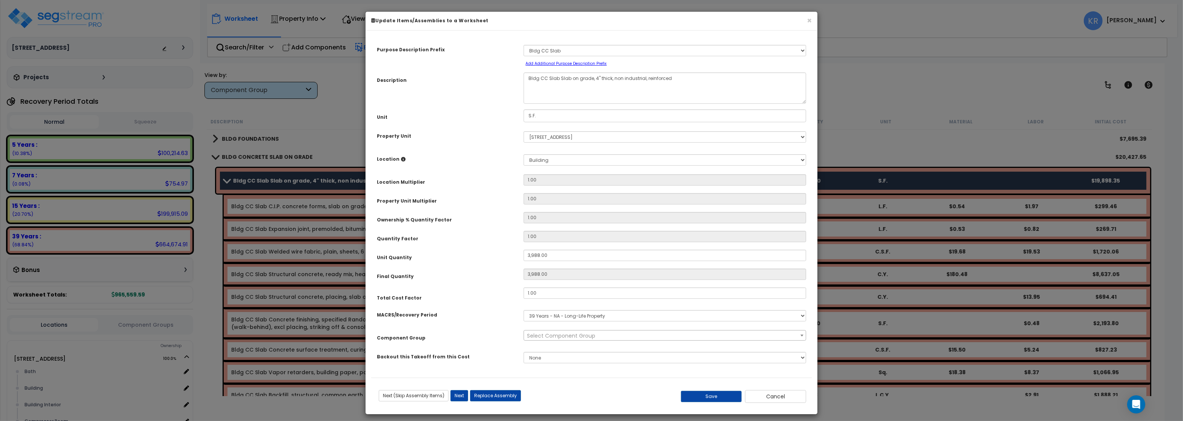
select select "56841"
drag, startPoint x: 545, startPoint y: 292, endPoint x: 622, endPoint y: 300, distance: 78.1
click at [622, 299] on input "1.00" at bounding box center [665, 292] width 283 height 11
type input "2"
click at [722, 394] on button "Save" at bounding box center [711, 396] width 61 height 11
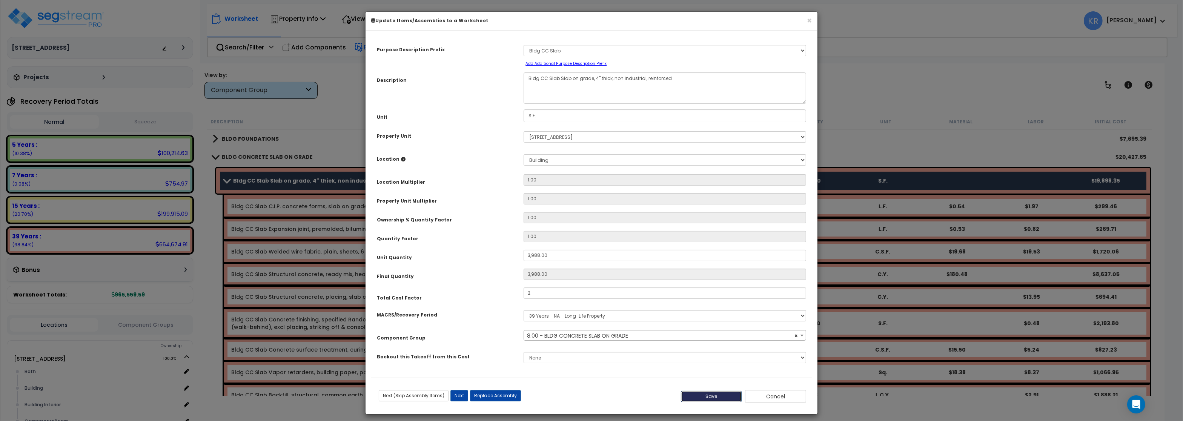
type input "3988.00"
type input "2.00"
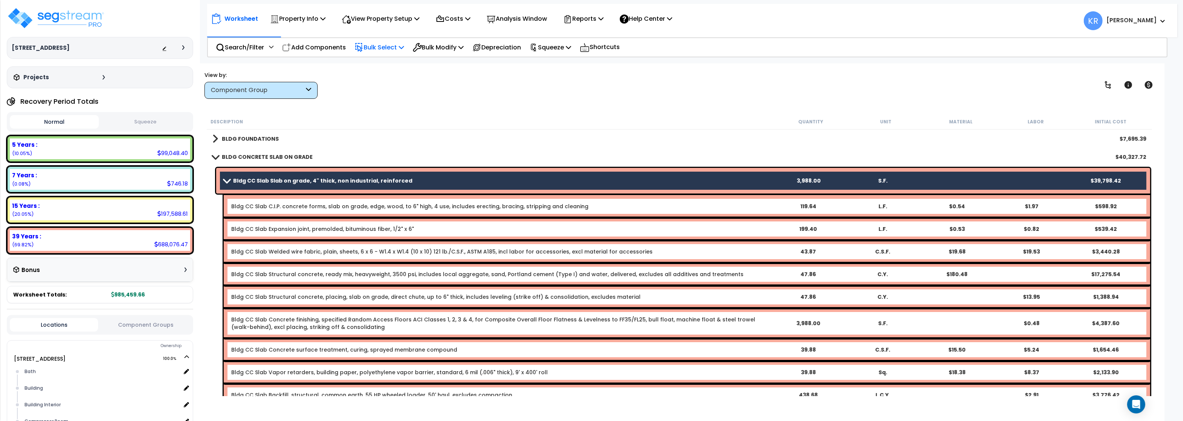
click at [245, 155] on b "BLDG CONCRETE SLAB ON GRADE" at bounding box center [267, 157] width 91 height 8
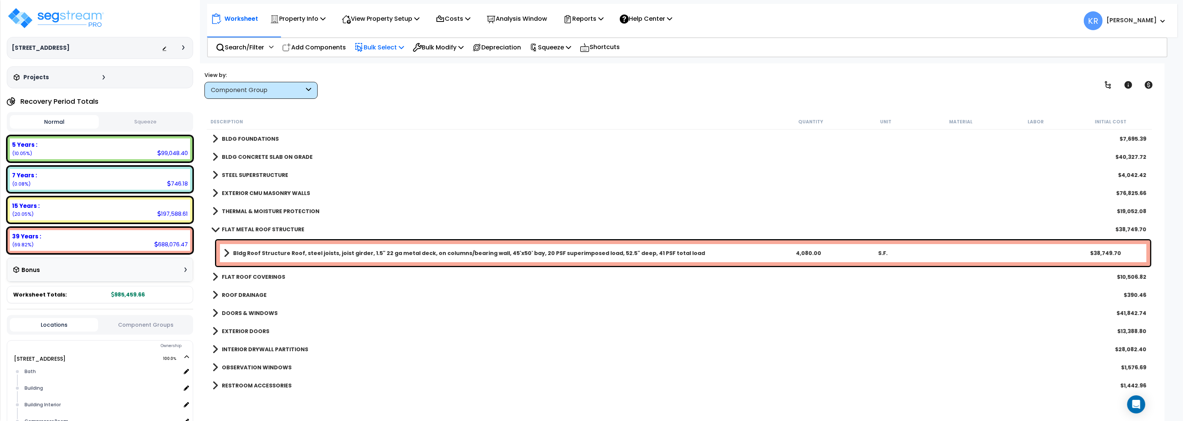
click at [237, 141] on b "BLDG FOUNDATIONS" at bounding box center [250, 139] width 57 height 8
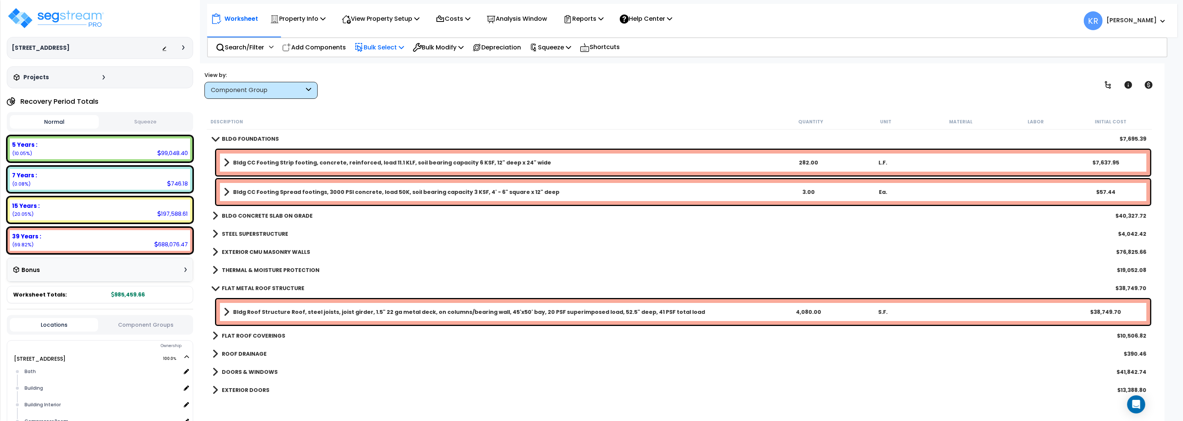
click at [244, 158] on link "Bldg CC Footing Strip footing, concrete, reinforced, load 11.1 KLF, soil bearin…" at bounding box center [497, 162] width 547 height 11
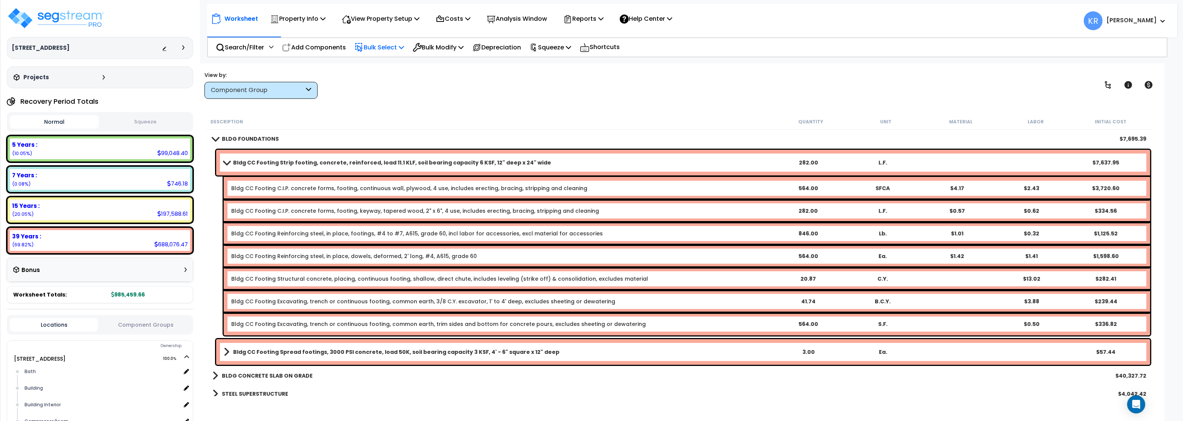
click at [244, 158] on link "Bldg CC Footing Strip footing, concrete, reinforced, load 11.1 KLF, soil bearin…" at bounding box center [497, 162] width 547 height 11
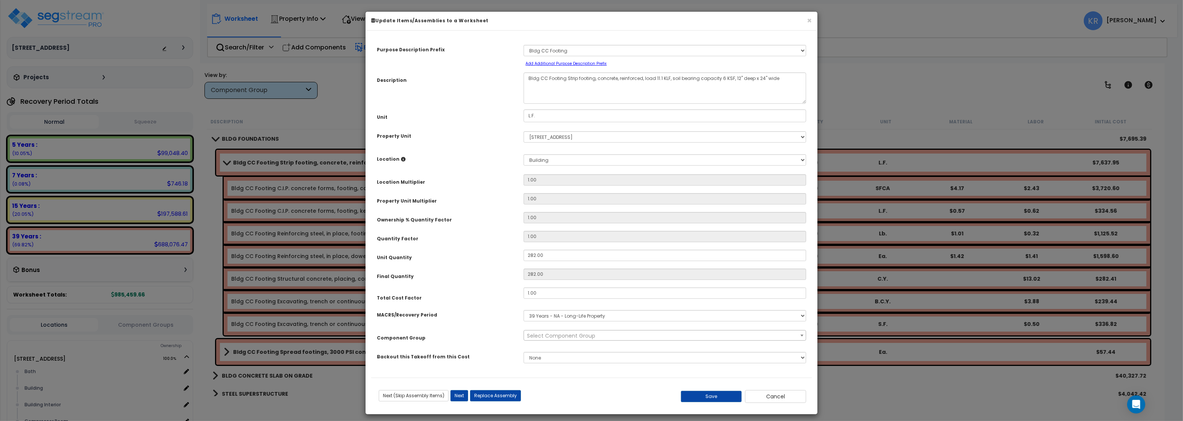
select select "56838"
drag, startPoint x: 542, startPoint y: 295, endPoint x: 579, endPoint y: 292, distance: 37.5
click at [579, 292] on input "1.00" at bounding box center [665, 292] width 283 height 11
click at [722, 393] on button "Save" at bounding box center [711, 396] width 61 height 11
type input "2.00"
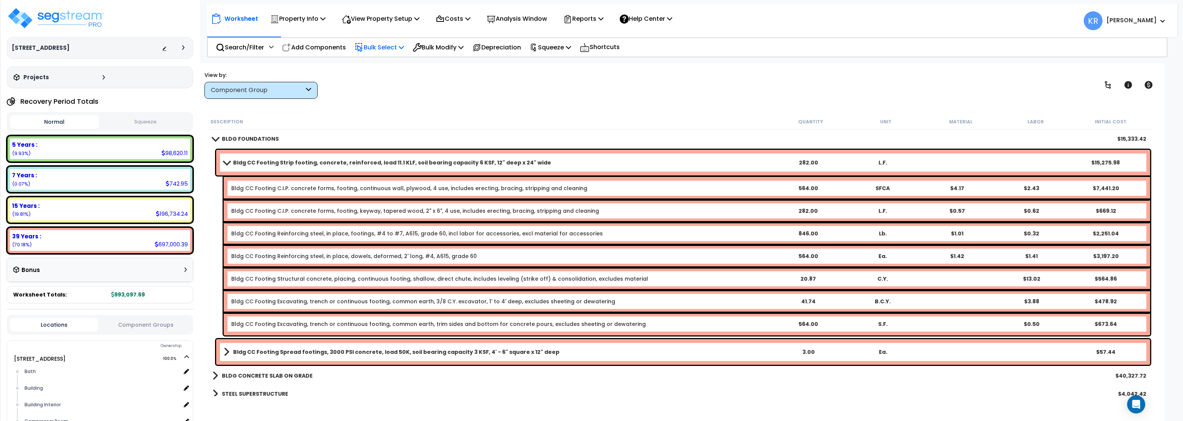
click at [229, 163] on span at bounding box center [226, 163] width 11 height 6
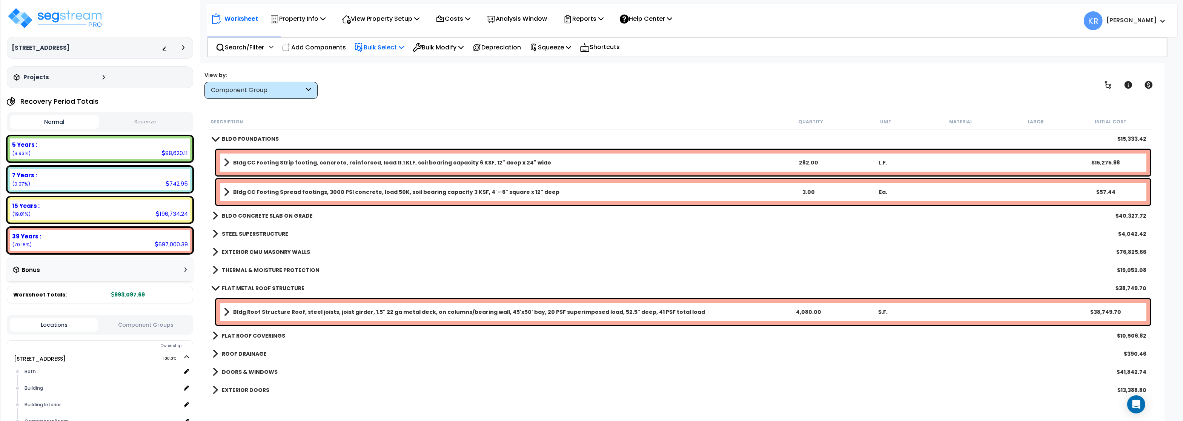
click at [232, 191] on link "Bldg CC Footing Spread footings, 3000 PSI concrete, load 50K, soil bearing capa…" at bounding box center [497, 192] width 547 height 11
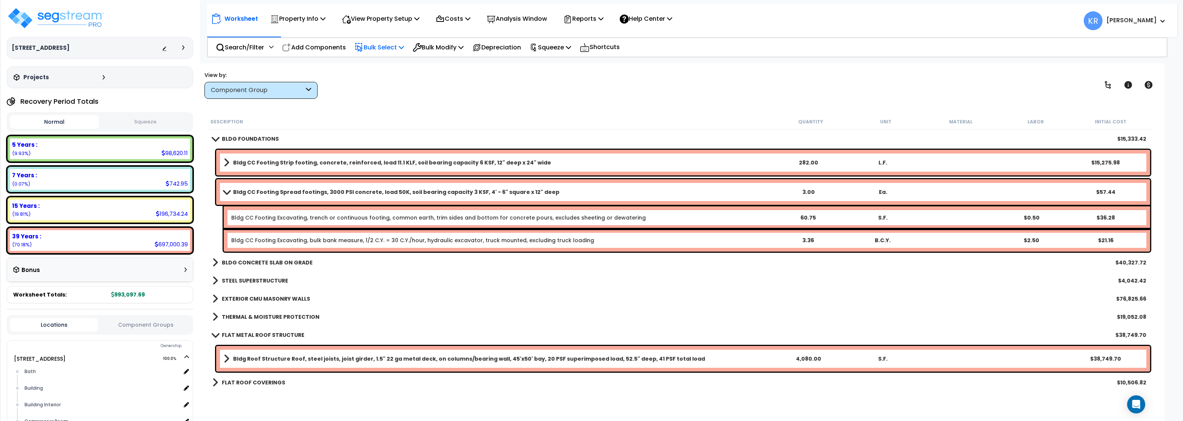
click at [256, 190] on b "Bldg CC Footing Spread footings, 3000 PSI concrete, load 50K, soil bearing capa…" at bounding box center [396, 192] width 326 height 8
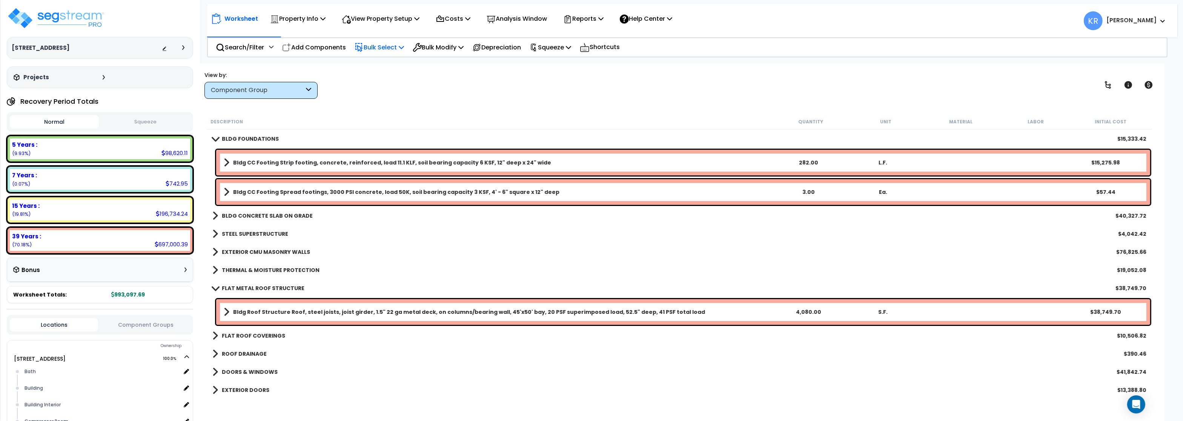
click at [256, 190] on b "Bldg CC Footing Spread footings, 3000 PSI concrete, load 50K, soil bearing capa…" at bounding box center [396, 192] width 326 height 8
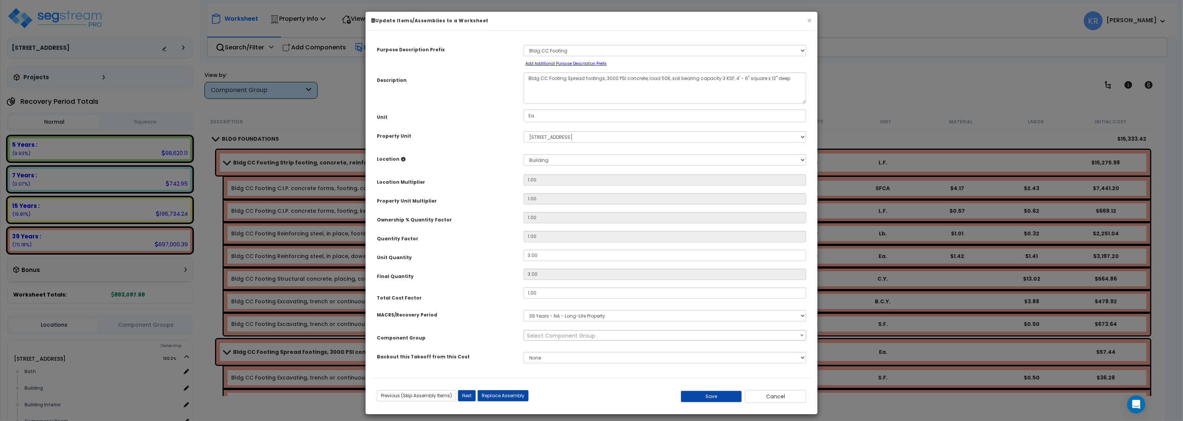
select select "56838"
drag, startPoint x: 544, startPoint y: 290, endPoint x: 662, endPoint y: 301, distance: 117.8
click at [662, 299] on input "1.00" at bounding box center [665, 292] width 283 height 11
click at [701, 402] on button "Save" at bounding box center [711, 396] width 61 height 11
type input "2.00"
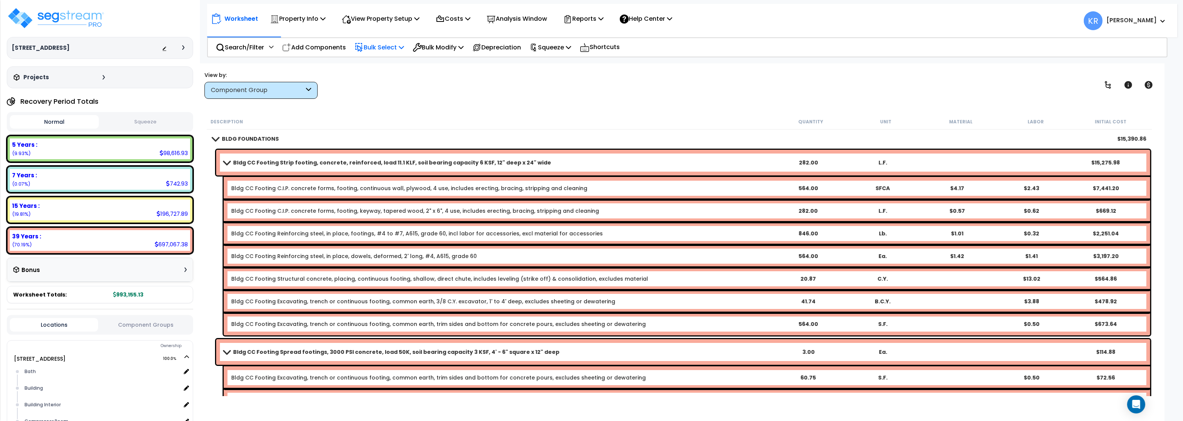
click at [241, 166] on b "Bldg CC Footing Strip footing, concrete, reinforced, load 11.1 KLF, soil bearin…" at bounding box center [392, 163] width 318 height 8
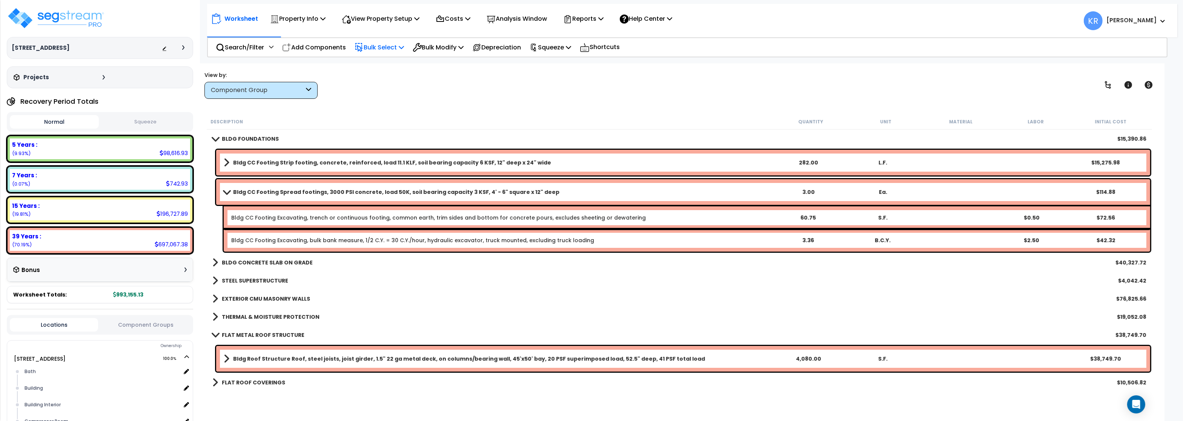
click at [237, 200] on div "Bldg CC Footing Spread footings, 3000 PSI concrete, load 50K, soil bearing capa…" at bounding box center [683, 192] width 934 height 26
click at [237, 193] on b "Bldg CC Footing Spread footings, 3000 PSI concrete, load 50K, soil bearing capa…" at bounding box center [396, 192] width 326 height 8
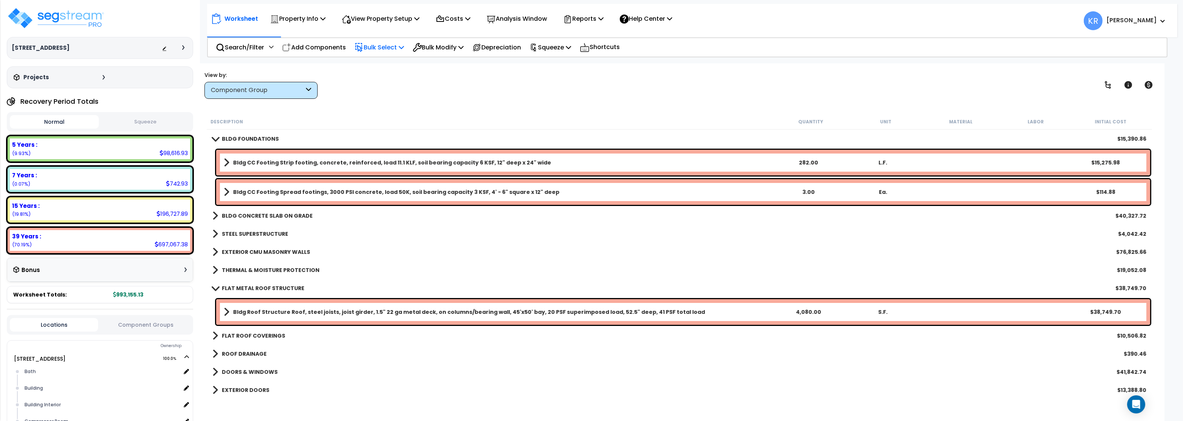
click at [247, 311] on b "Bldg Roof Structure Roof, steel joists, joist girder, 1.5" 22 ga metal deck, on…" at bounding box center [469, 312] width 472 height 8
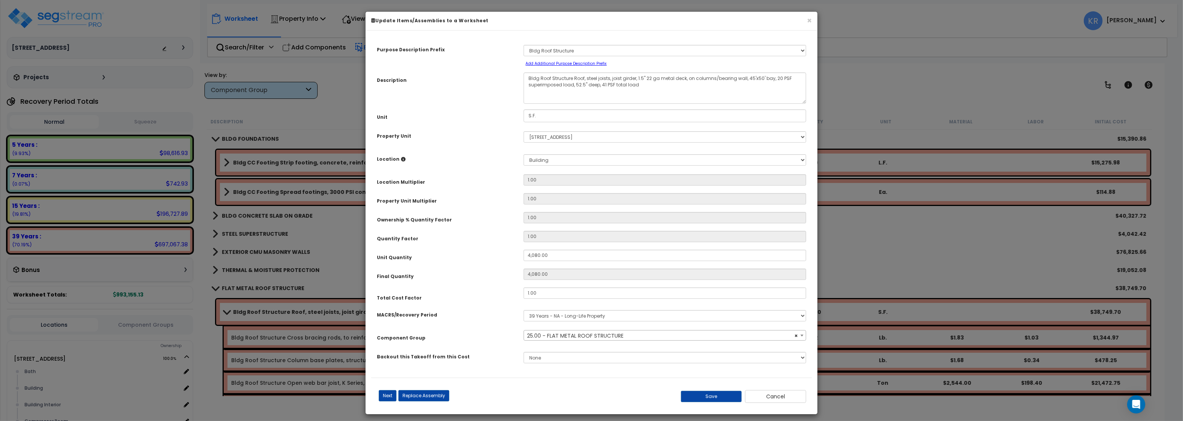
select select "56849"
click at [541, 292] on input "1.00" at bounding box center [665, 292] width 283 height 11
type input "2"
click at [706, 392] on button "Save" at bounding box center [711, 396] width 61 height 11
type input "4080.00"
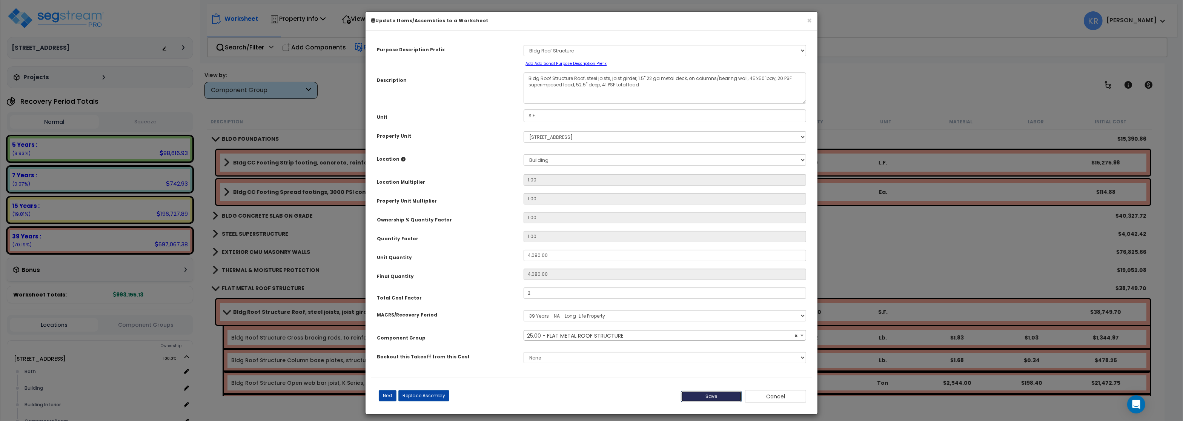
type input "4080.00"
type input "2.00"
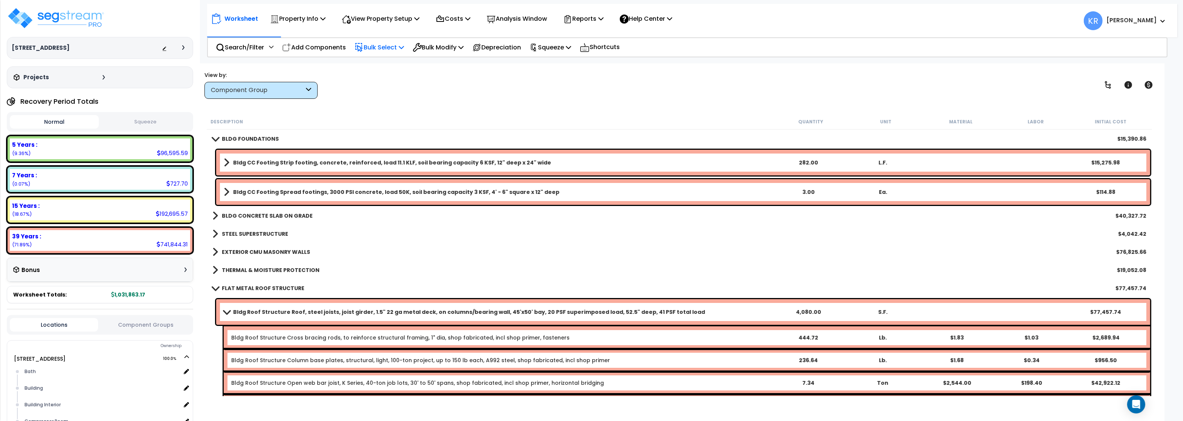
click at [247, 272] on b "THERMAL & MOISTURE PROTECTION" at bounding box center [271, 270] width 98 height 8
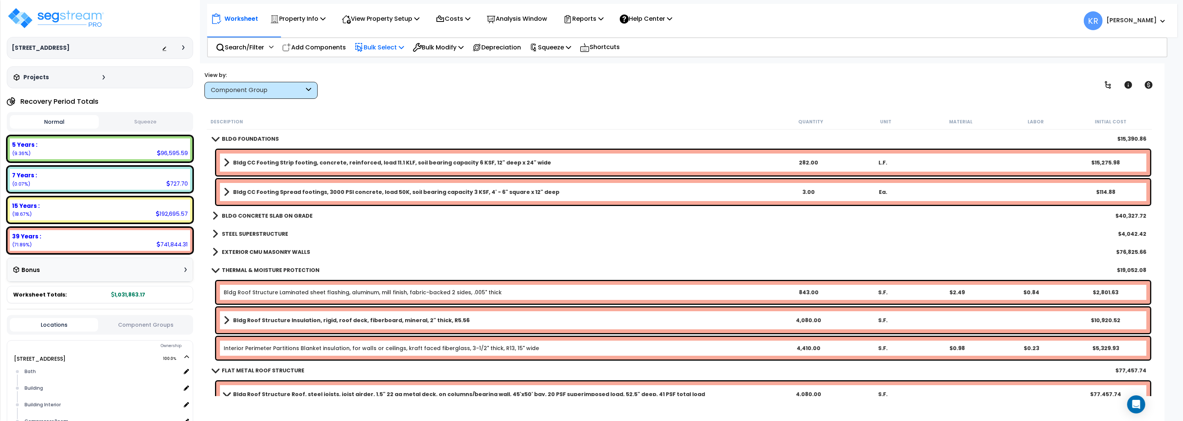
scroll to position [45, 0]
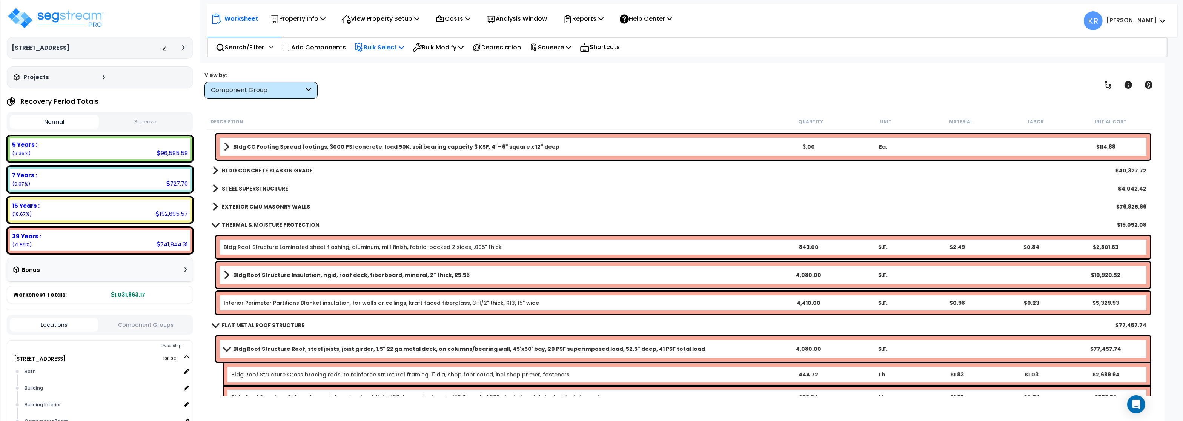
click at [247, 272] on b "Bldg Roof Structure Insulation, rigid, roof deck, fiberboard, mineral, 2" thick…" at bounding box center [351, 275] width 236 height 8
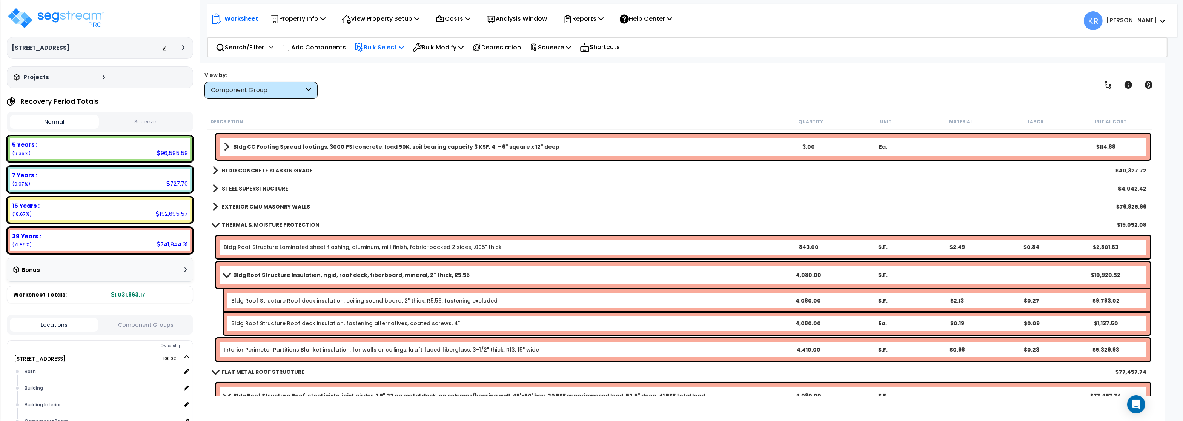
click at [247, 272] on b "Bldg Roof Structure Insulation, rigid, roof deck, fiberboard, mineral, 2" thick…" at bounding box center [351, 275] width 236 height 8
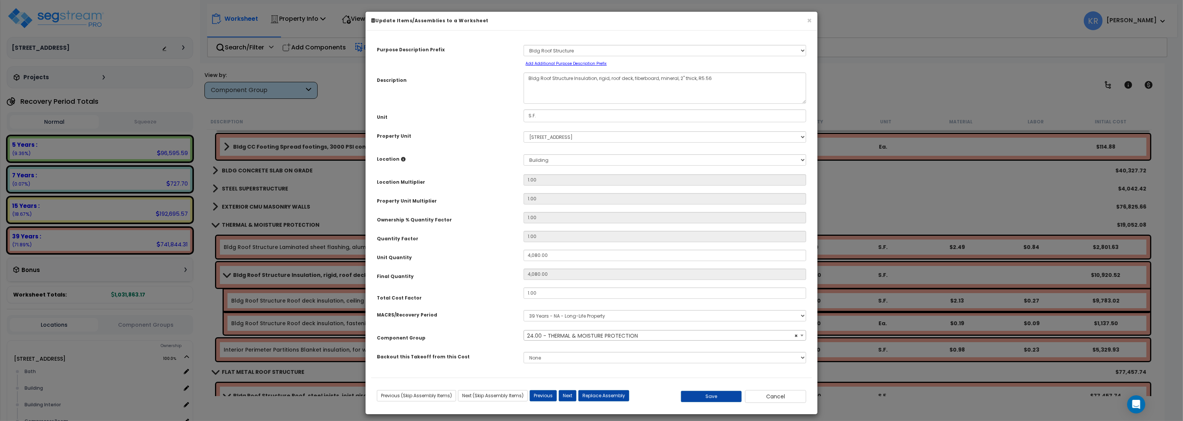
select select "57239"
click at [551, 293] on input "1.00" at bounding box center [665, 292] width 283 height 11
type input "2"
click at [702, 399] on button "Save" at bounding box center [711, 396] width 61 height 11
type input "4080.00"
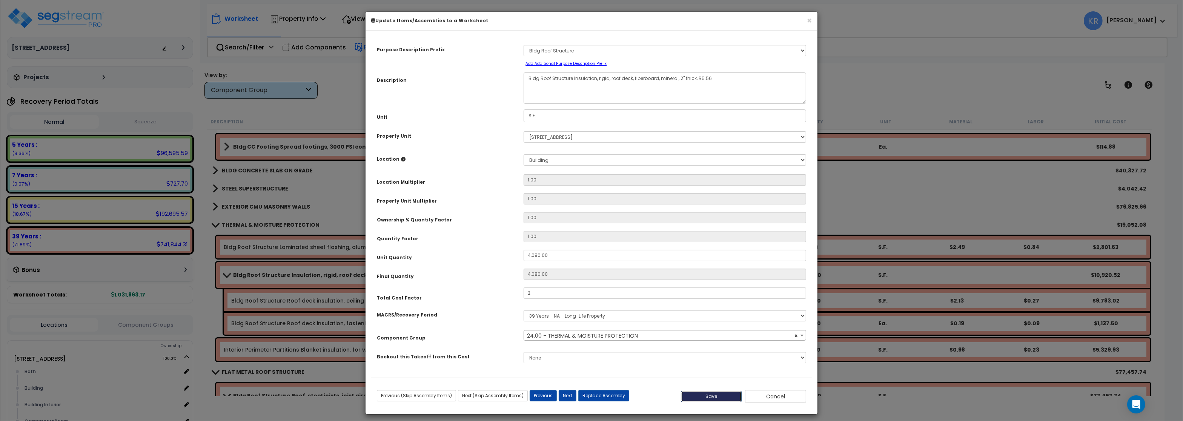
type input "4080.00"
type input "2.00"
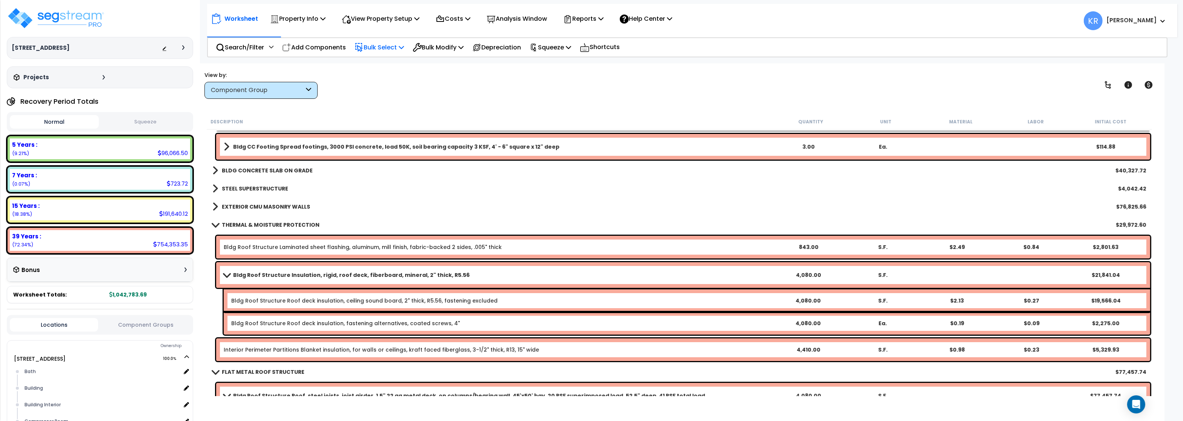
click at [269, 206] on b "EXTERIOR CMU MASONRY WALLS" at bounding box center [266, 207] width 88 height 8
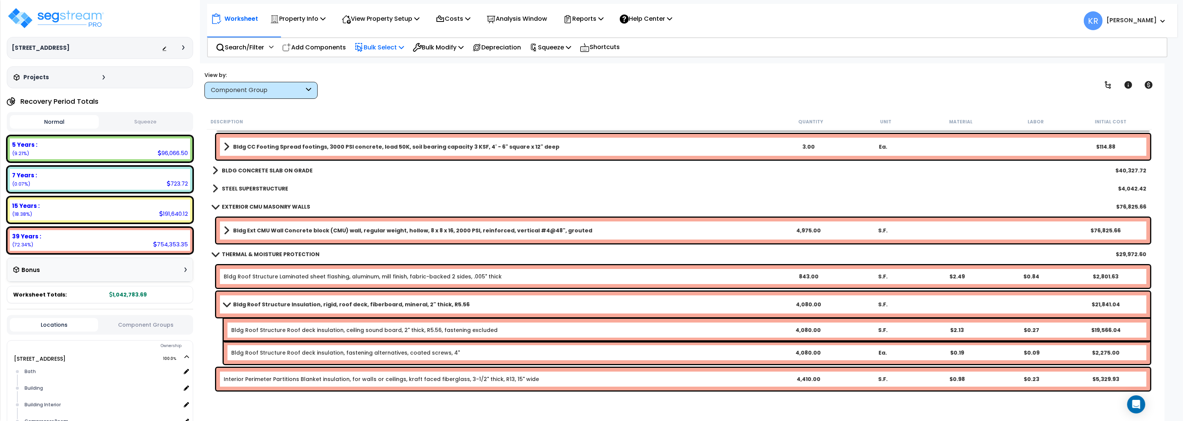
click at [269, 206] on b "EXTERIOR CMU MASONRY WALLS" at bounding box center [266, 207] width 88 height 8
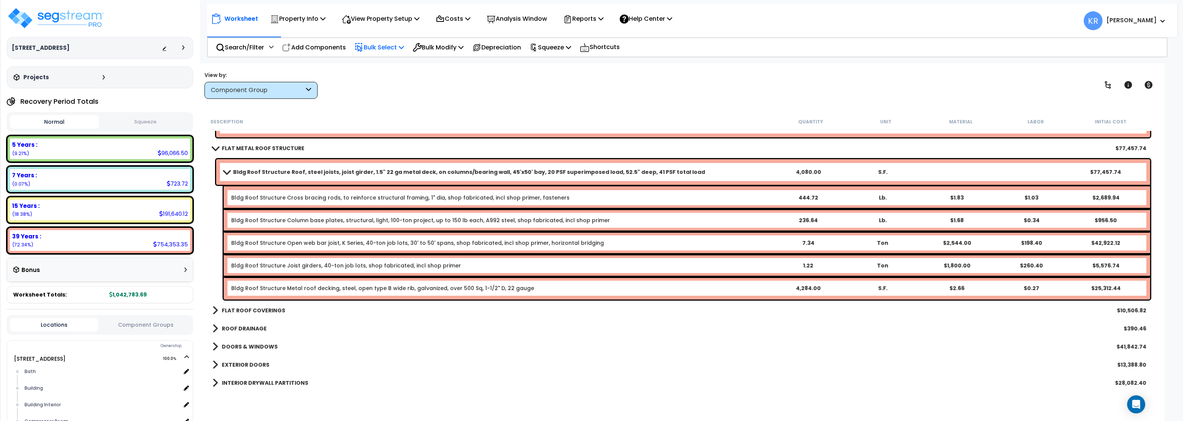
scroll to position [272, 0]
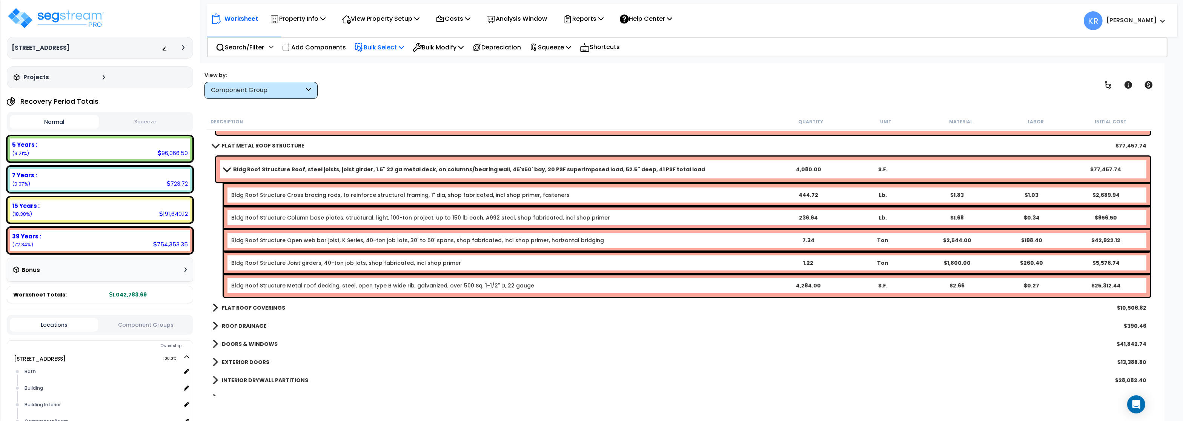
click at [270, 307] on b "FLAT ROOF COVERINGS" at bounding box center [253, 308] width 63 height 8
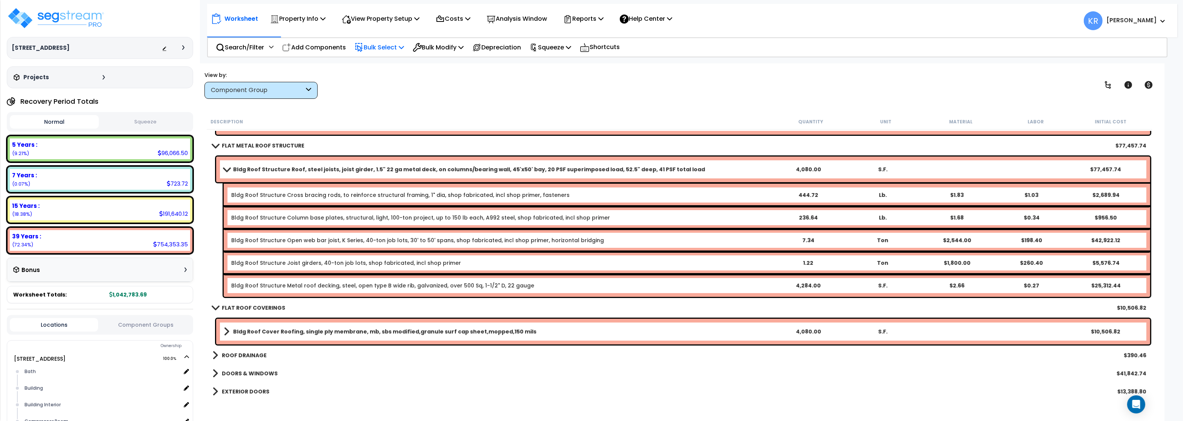
click at [278, 332] on b "Bldg Roof Cover Roofing, single ply membrane, mb, sbs modified,granule surf cap…" at bounding box center [384, 332] width 303 height 8
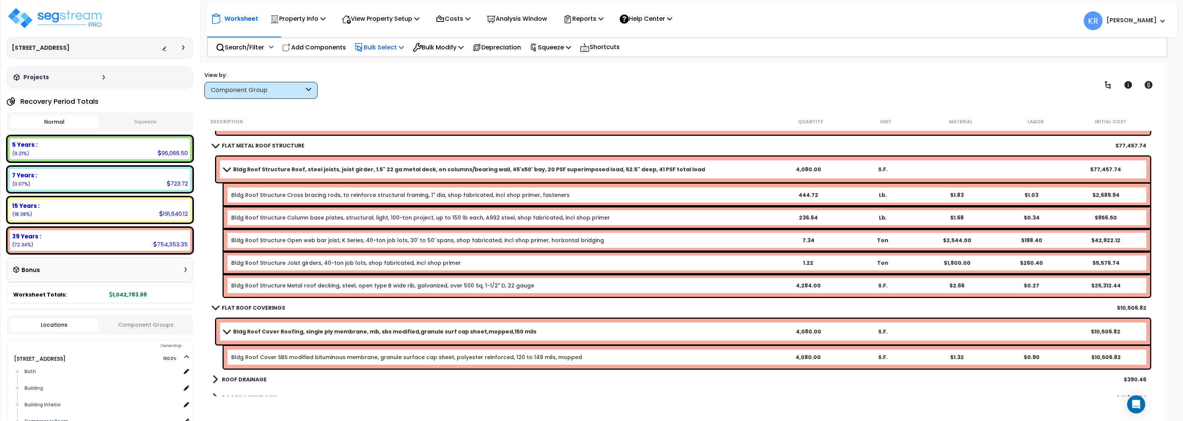
click at [278, 332] on b "Bldg Roof Cover Roofing, single ply membrane, mb, sbs modified,granule surf cap…" at bounding box center [384, 332] width 303 height 8
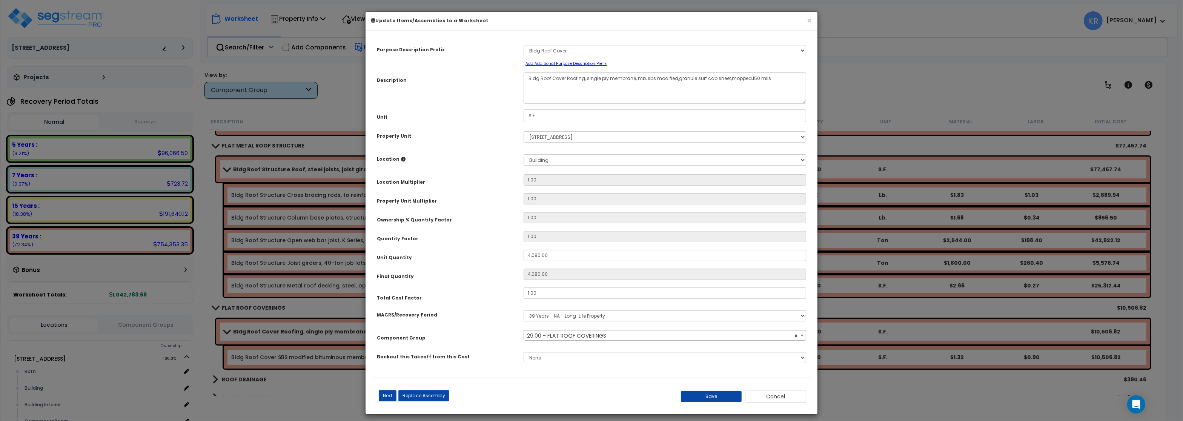
select select "56853"
click at [548, 301] on div "Total Cost Factor 1.00" at bounding box center [591, 294] width 441 height 14
drag, startPoint x: 547, startPoint y: 297, endPoint x: 579, endPoint y: 294, distance: 31.5
click at [579, 294] on input "1.00" at bounding box center [665, 292] width 283 height 11
type input "3"
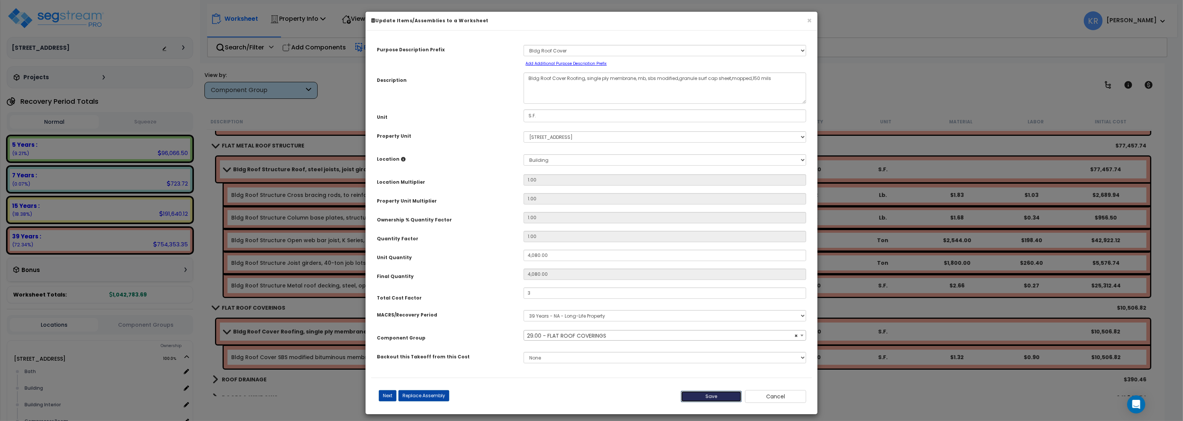
click at [721, 398] on button "Save" at bounding box center [711, 396] width 61 height 11
type input "4080.00"
type input "3.00"
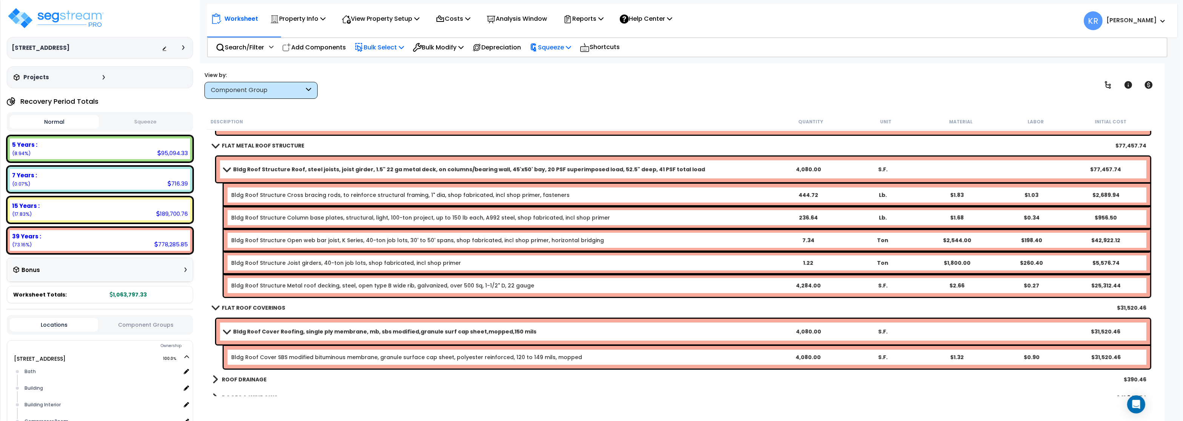
click at [552, 43] on p "Squeeze" at bounding box center [550, 47] width 41 height 10
click at [552, 60] on link "Squeeze" at bounding box center [563, 64] width 75 height 15
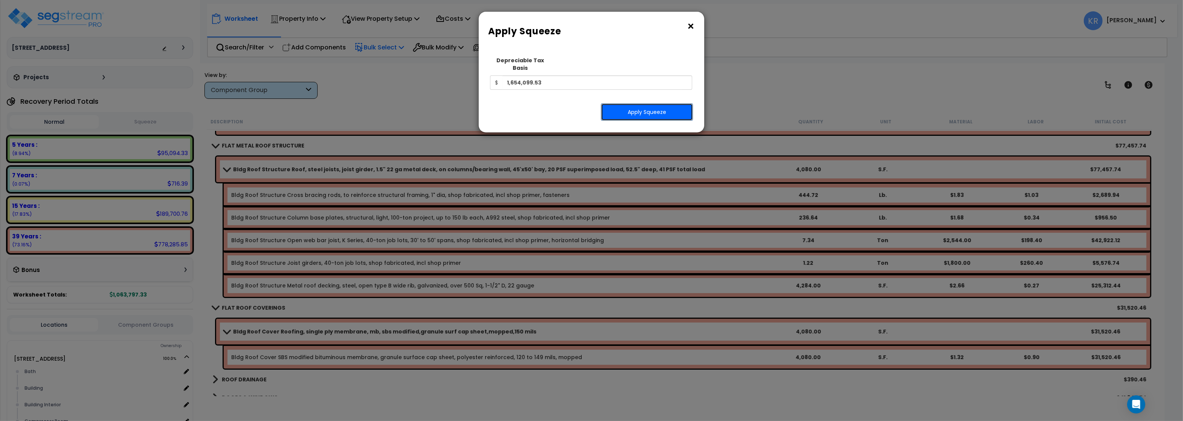
click at [659, 103] on button "Apply Squeeze" at bounding box center [647, 111] width 92 height 17
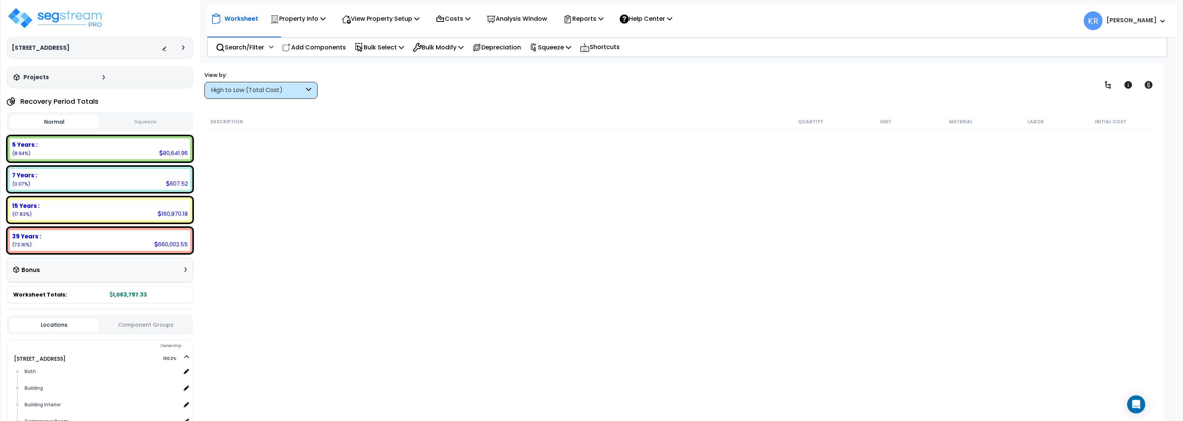
click at [153, 128] on button "Squeeze" at bounding box center [145, 121] width 89 height 13
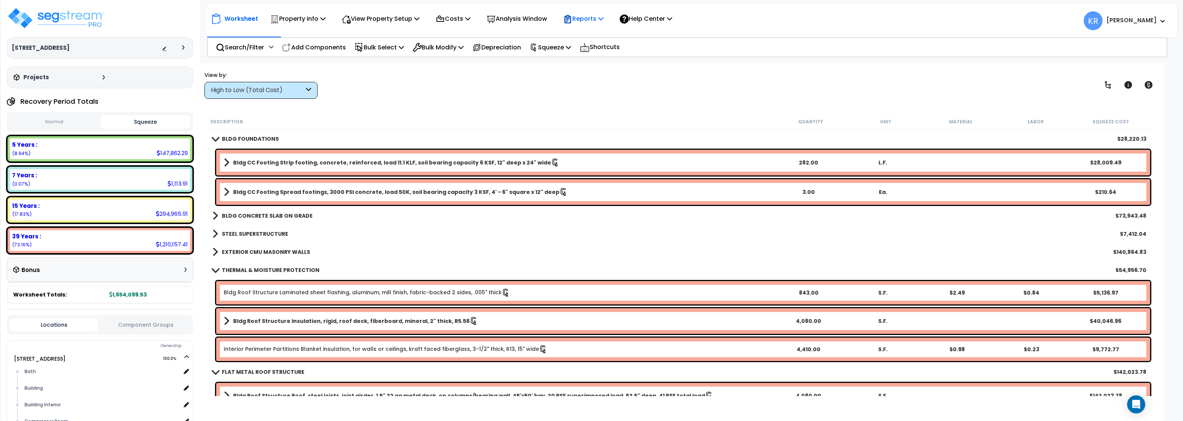
click at [583, 17] on p "Reports" at bounding box center [583, 19] width 40 height 10
click at [586, 39] on link "Get Report" at bounding box center [596, 35] width 75 height 15
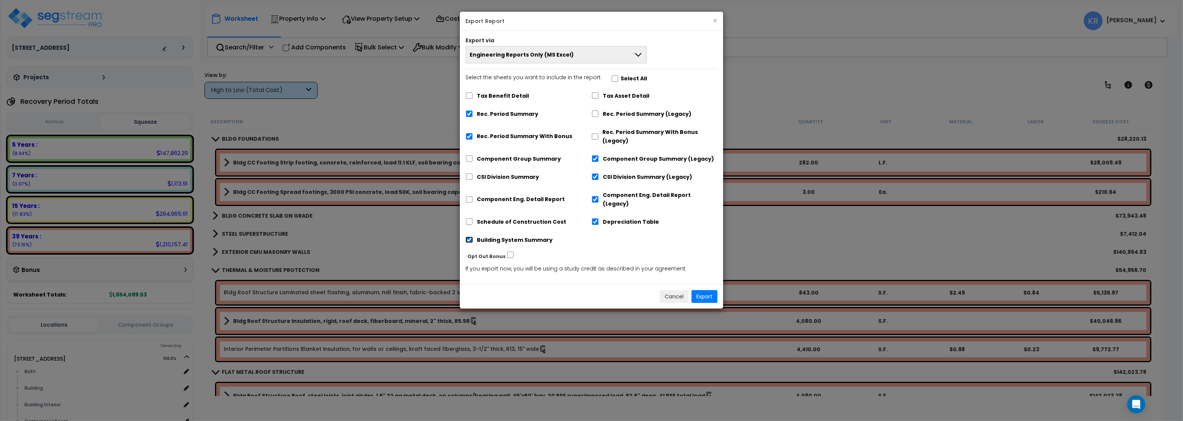
click at [471, 236] on input "Building System Summary" at bounding box center [469, 239] width 8 height 6
checkbox input "false"
click at [596, 138] on input "Rec. Period Summary With Bonus (Legacy)" at bounding box center [594, 136] width 7 height 6
checkbox input "true"
checkbox input "false"
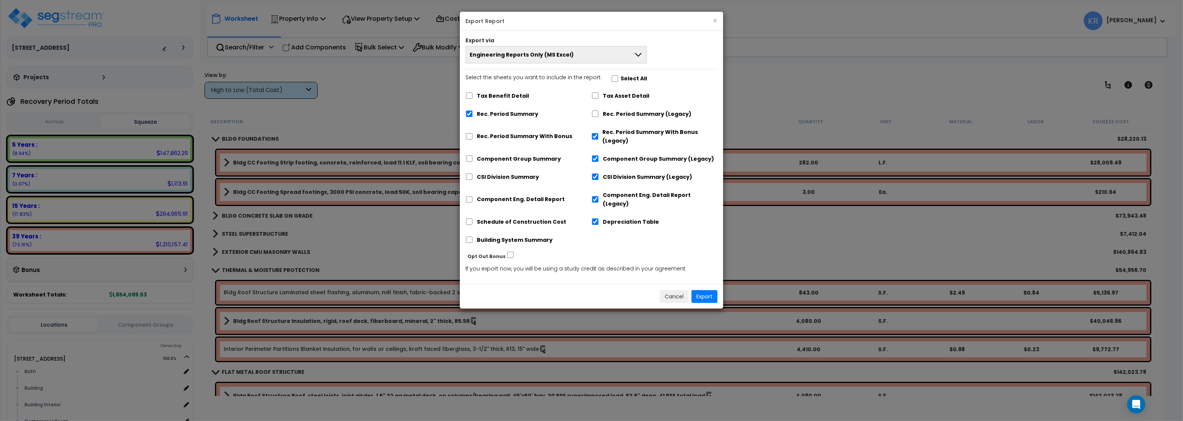
click at [596, 118] on div "Rec. Period Summary (Legacy)" at bounding box center [654, 113] width 126 height 14
click at [596, 115] on input "Rec. Period Summary (Legacy)" at bounding box center [595, 113] width 8 height 6
checkbox input "true"
checkbox input "false"
click at [596, 99] on div "Tax Asset Detail" at bounding box center [654, 95] width 126 height 14
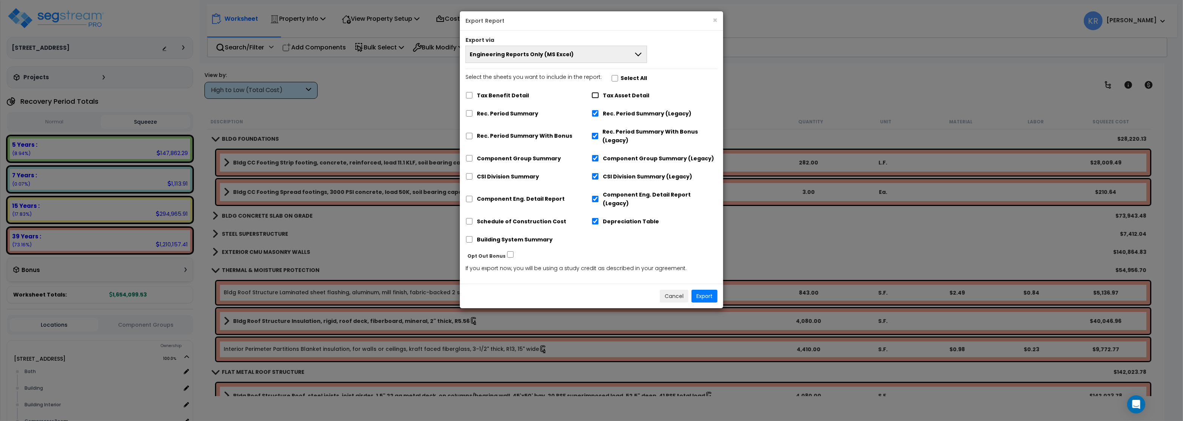
click at [597, 96] on input "Tax Asset Detail" at bounding box center [595, 95] width 8 height 6
checkbox input "true"
click at [705, 290] on button "Export" at bounding box center [704, 296] width 26 height 13
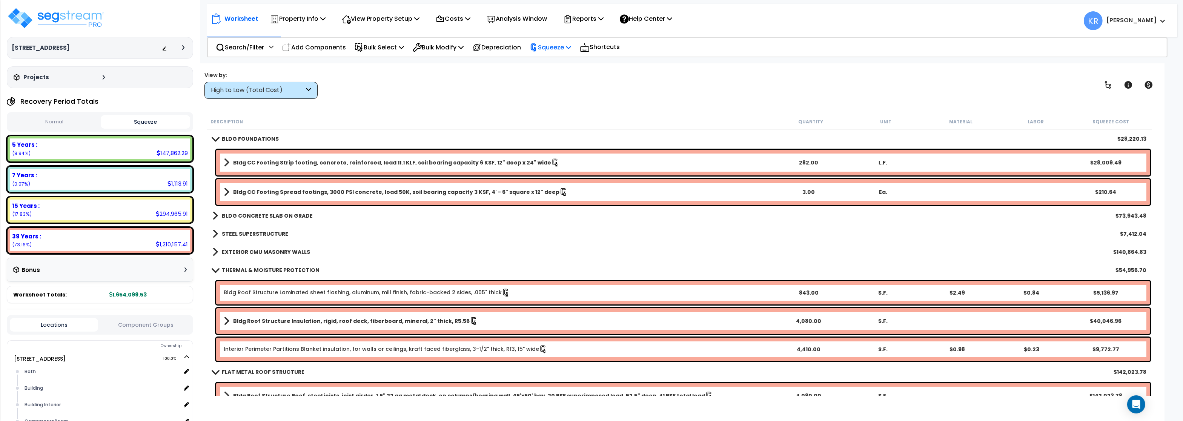
click at [550, 43] on p "Squeeze" at bounding box center [550, 47] width 41 height 10
click at [583, 19] on p "Reports" at bounding box center [583, 19] width 40 height 10
click at [588, 33] on link "Get Report" at bounding box center [596, 35] width 75 height 15
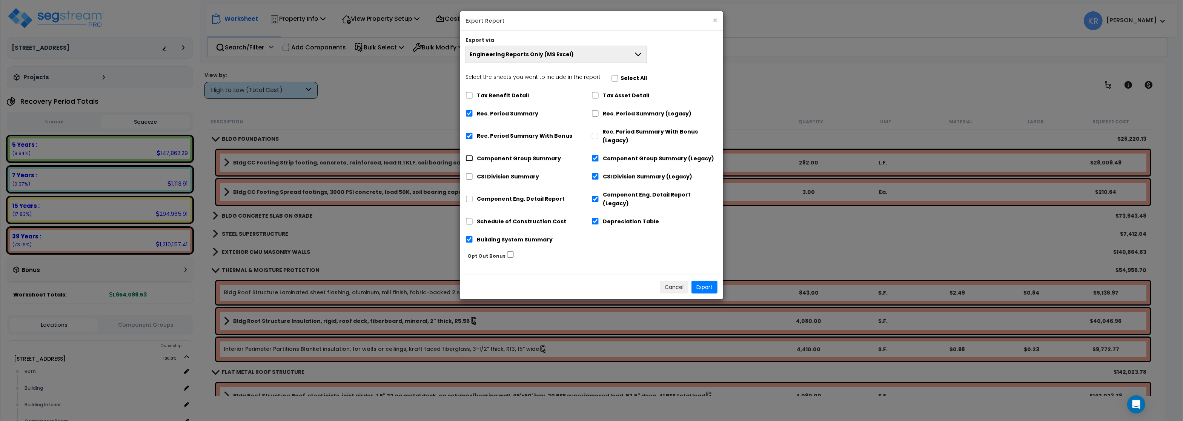
click at [468, 159] on input "Component Group Summary" at bounding box center [469, 158] width 8 height 6
checkbox input "true"
checkbox input "false"
click at [469, 178] on input "CSI Division Summary" at bounding box center [469, 176] width 8 height 6
checkbox input "true"
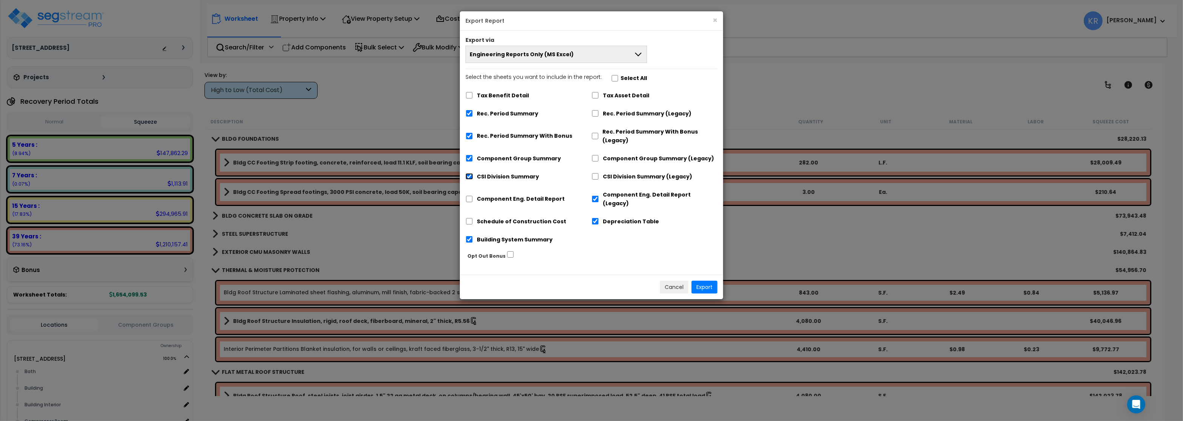
checkbox input "false"
click at [470, 197] on input "Component Eng. Detail Report" at bounding box center [469, 199] width 8 height 6
checkbox input "true"
checkbox input "false"
click at [470, 218] on input "Schedule of Construction Cost" at bounding box center [469, 221] width 8 height 6
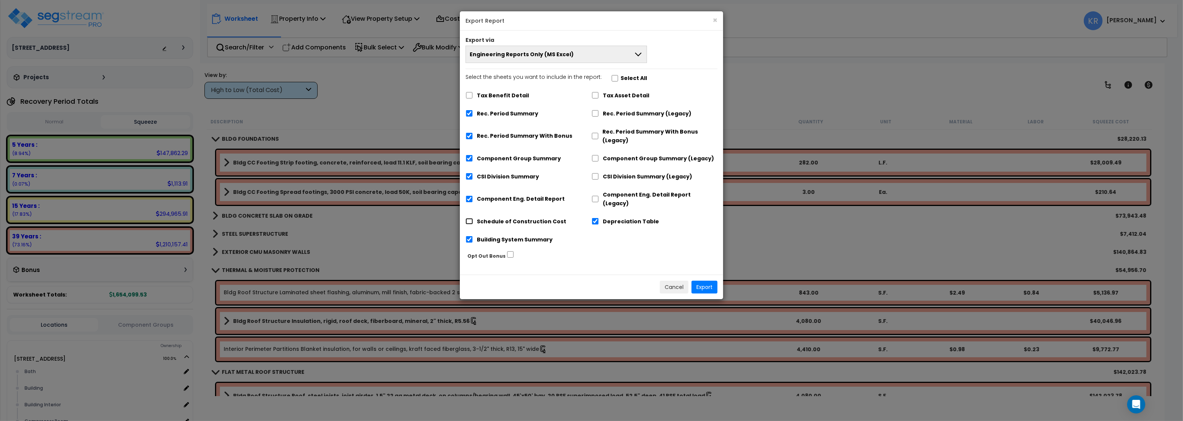
checkbox input "true"
click at [598, 218] on input "Depreciation Table" at bounding box center [595, 221] width 8 height 6
checkbox input "false"
click at [471, 96] on input "Tax Benefit Detail" at bounding box center [469, 95] width 8 height 6
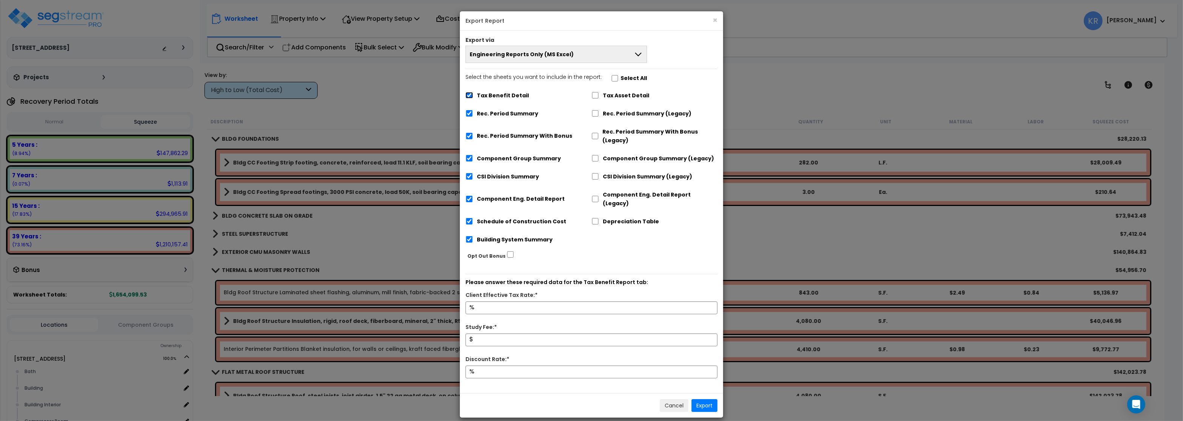
click at [470, 96] on input "Tax Benefit Detail" at bounding box center [469, 95] width 8 height 6
checkbox input "false"
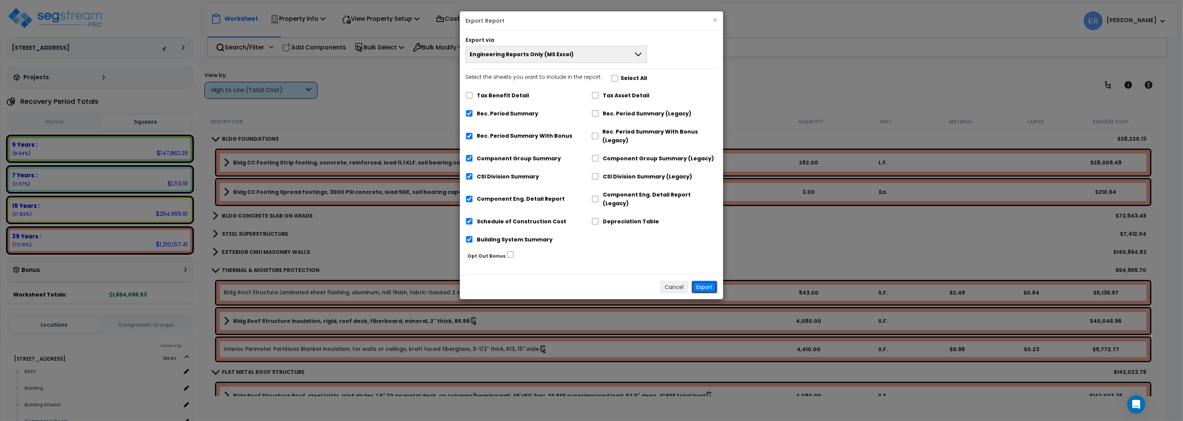
click at [709, 281] on button "Export" at bounding box center [704, 287] width 26 height 13
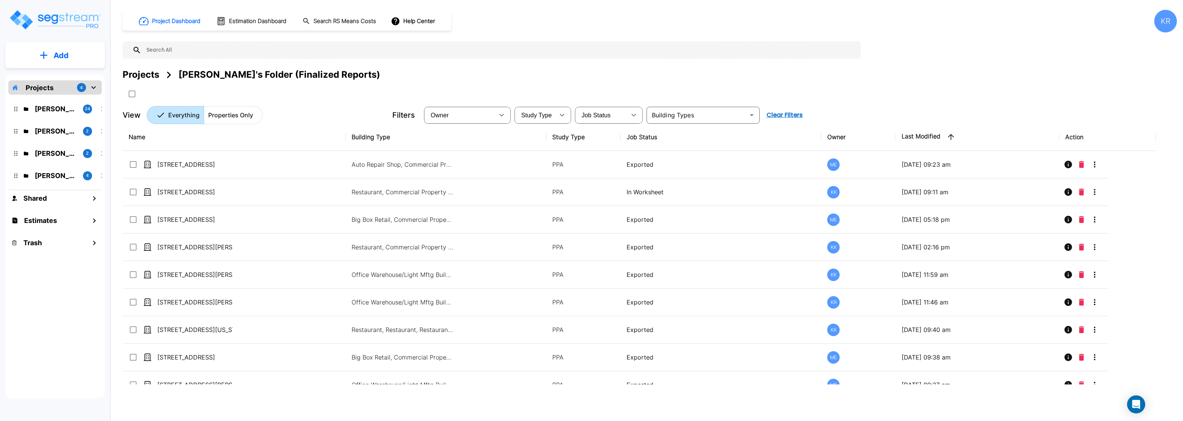
click at [35, 160] on div "[PERSON_NAME]'s Folder 2" at bounding box center [60, 153] width 99 height 16
click at [39, 155] on p "[PERSON_NAME]'s Folder" at bounding box center [56, 153] width 42 height 10
